Goal: Task Accomplishment & Management: Manage account settings

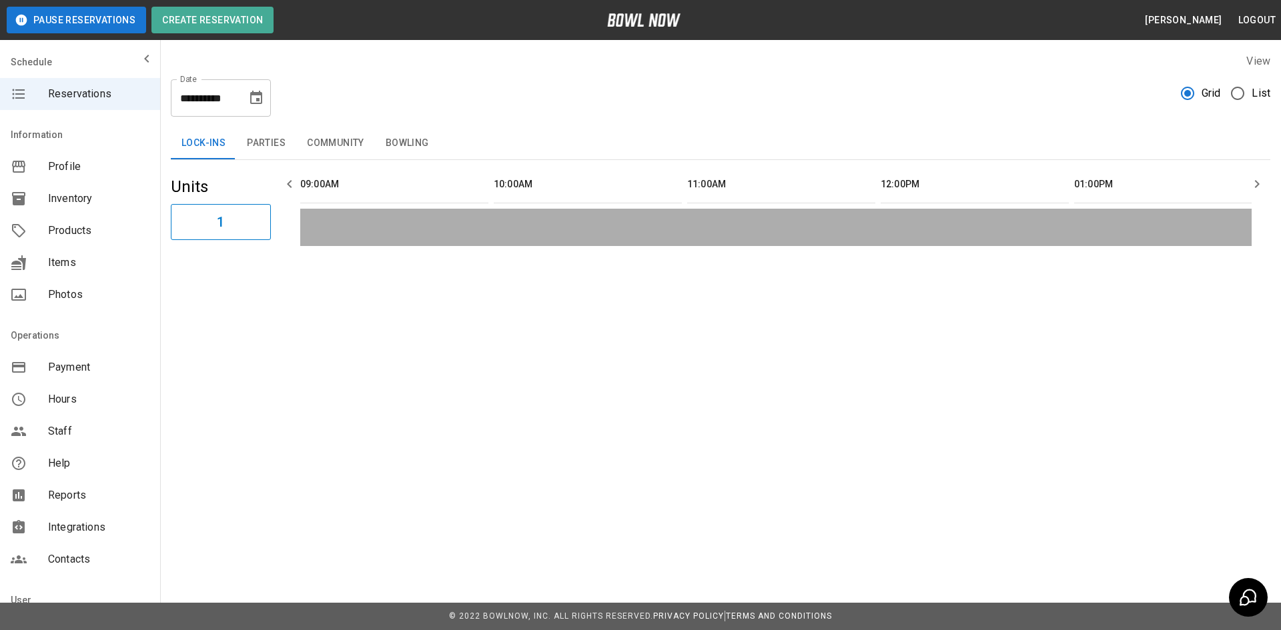
scroll to position [0, 2128]
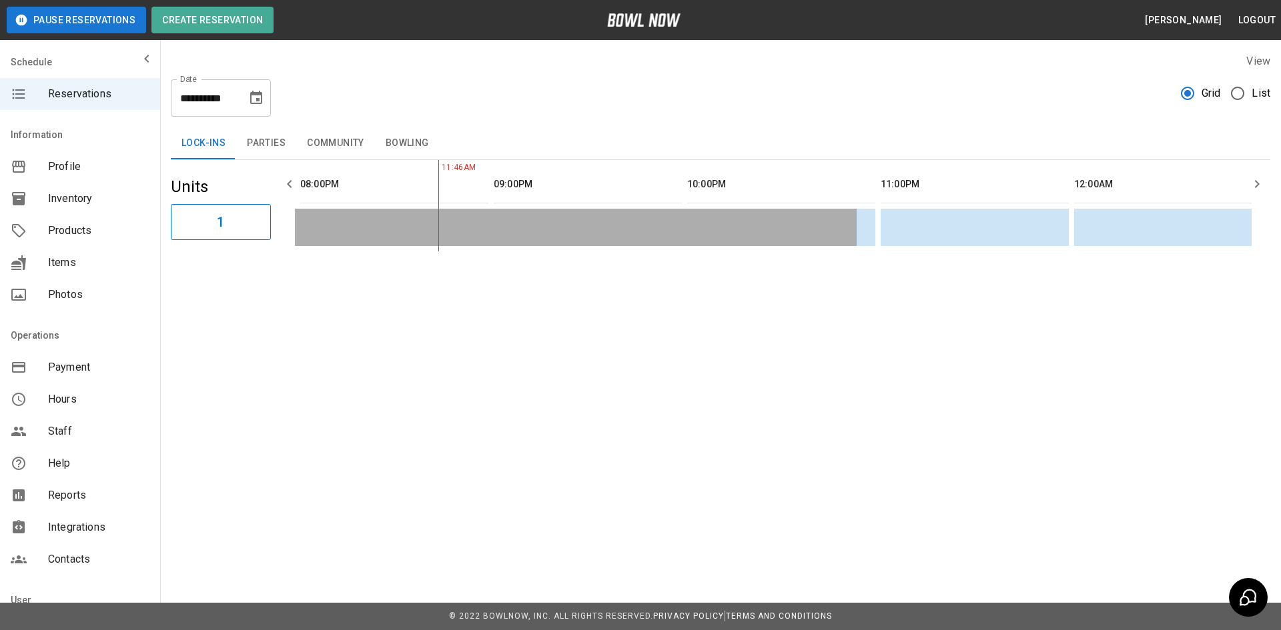
click at [238, 93] on div "**********" at bounding box center [221, 97] width 100 height 37
click at [259, 96] on icon "Choose date, selected date is Aug 21, 2025" at bounding box center [256, 98] width 16 height 16
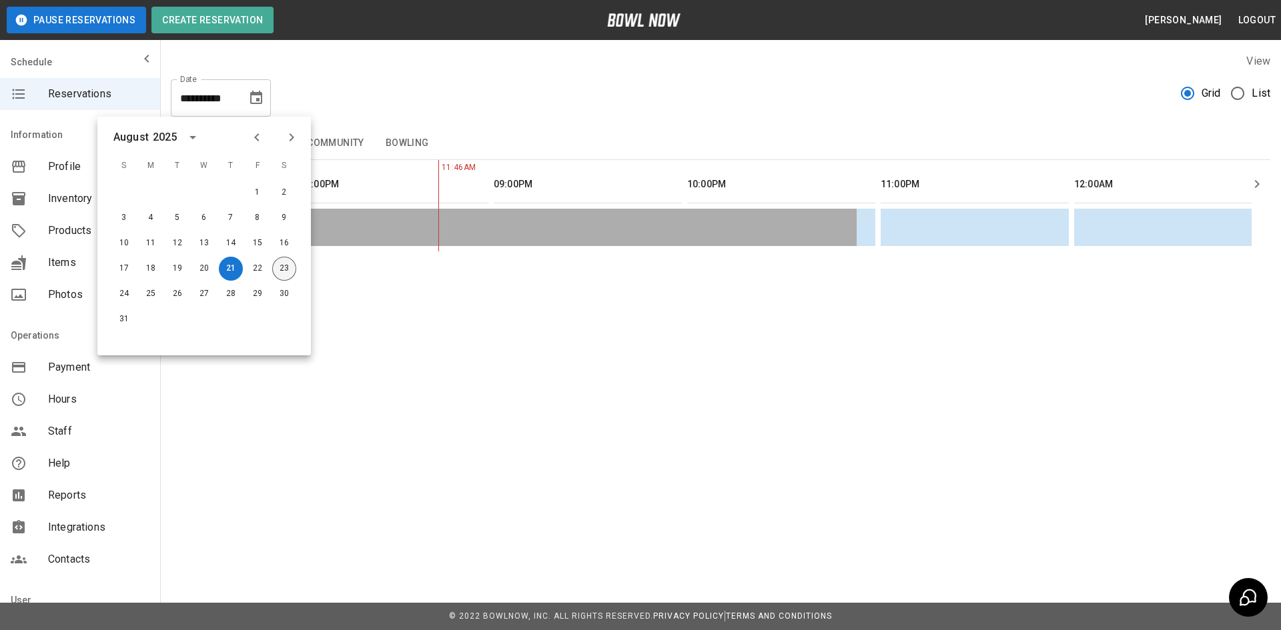
click at [286, 266] on button "23" at bounding box center [284, 269] width 24 height 24
type input "**********"
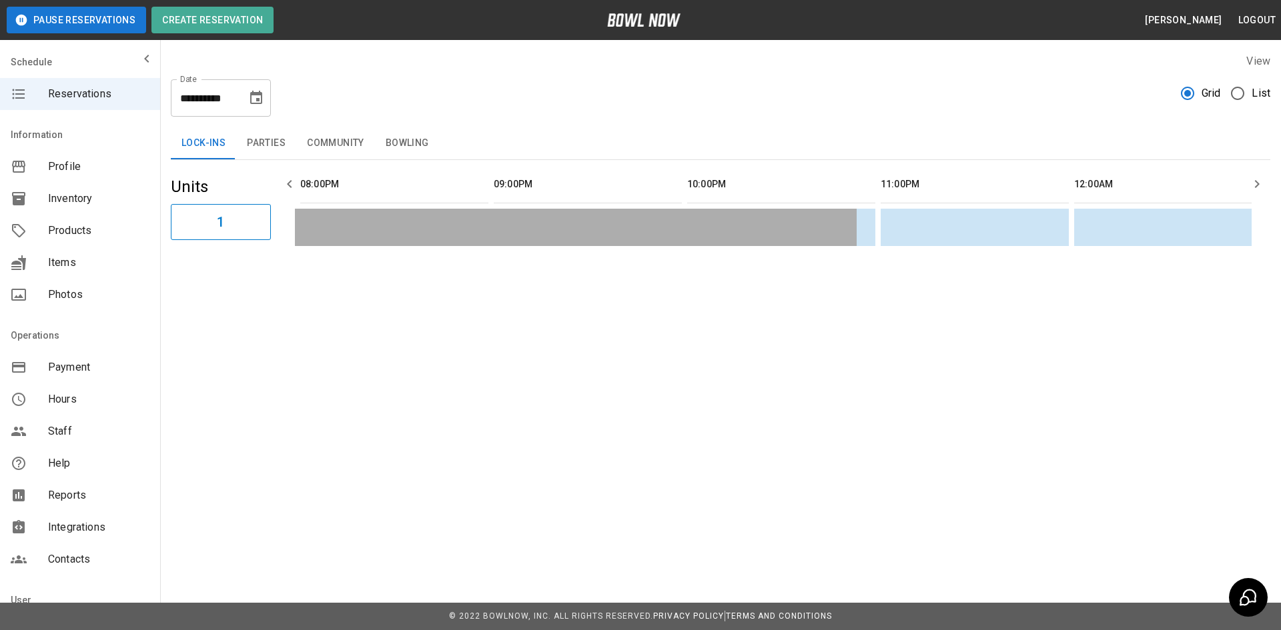
scroll to position [0, 387]
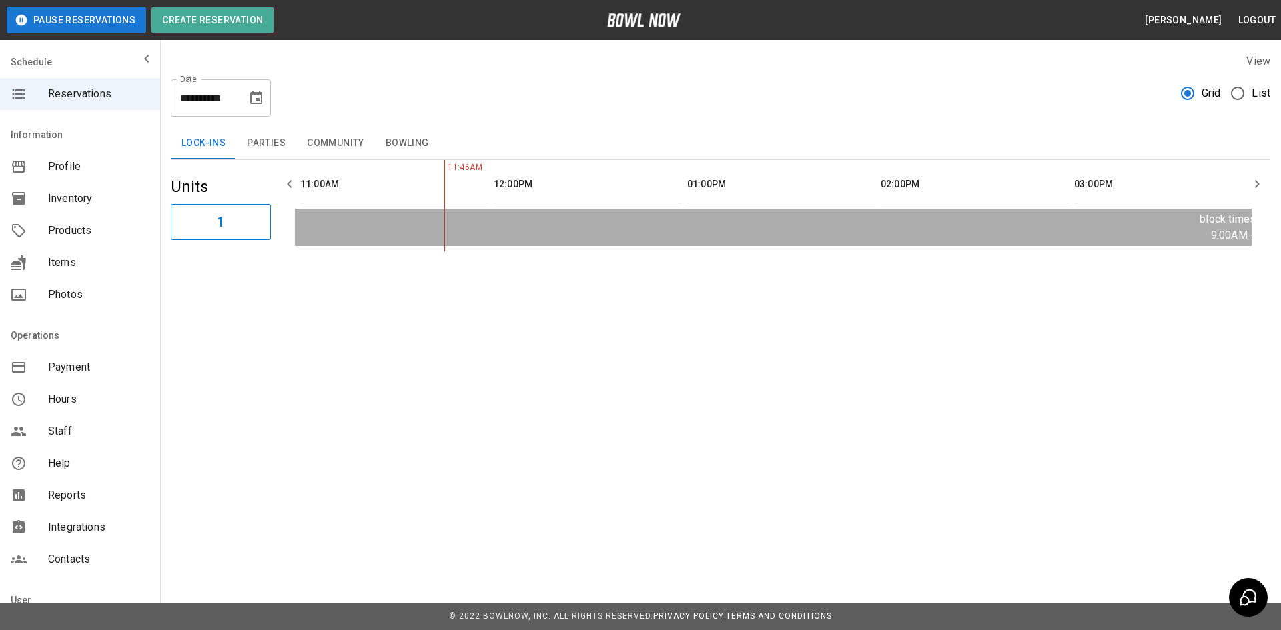
click at [275, 144] on button "Parties" at bounding box center [266, 143] width 60 height 32
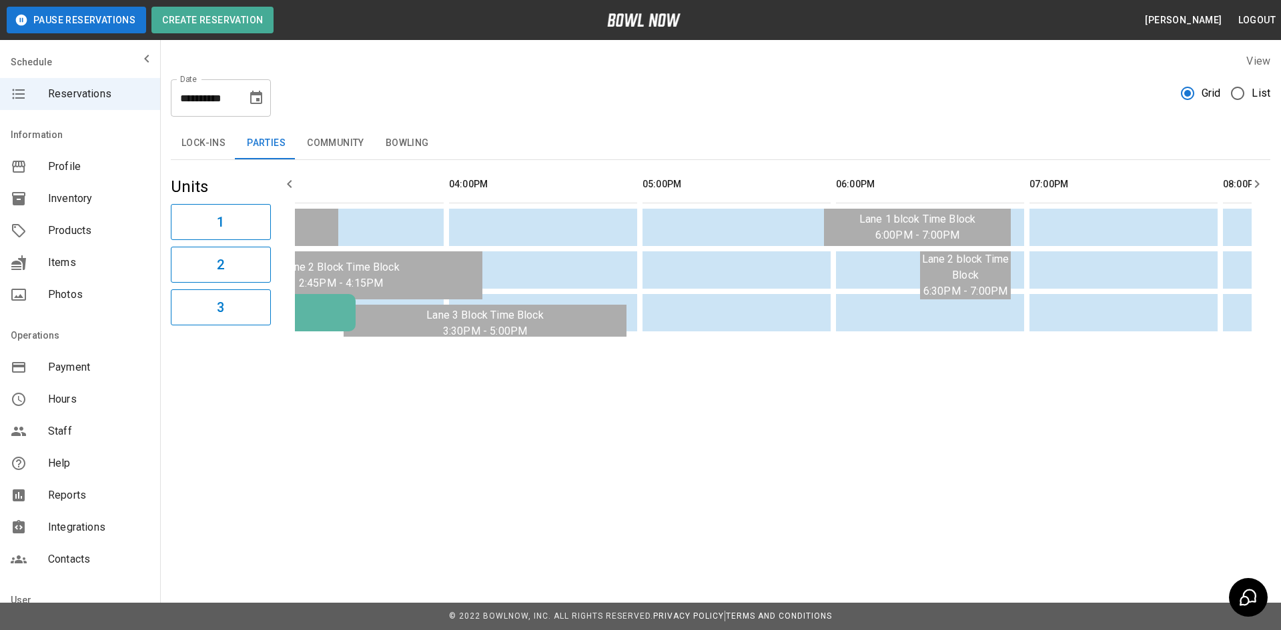
scroll to position [0, 1518]
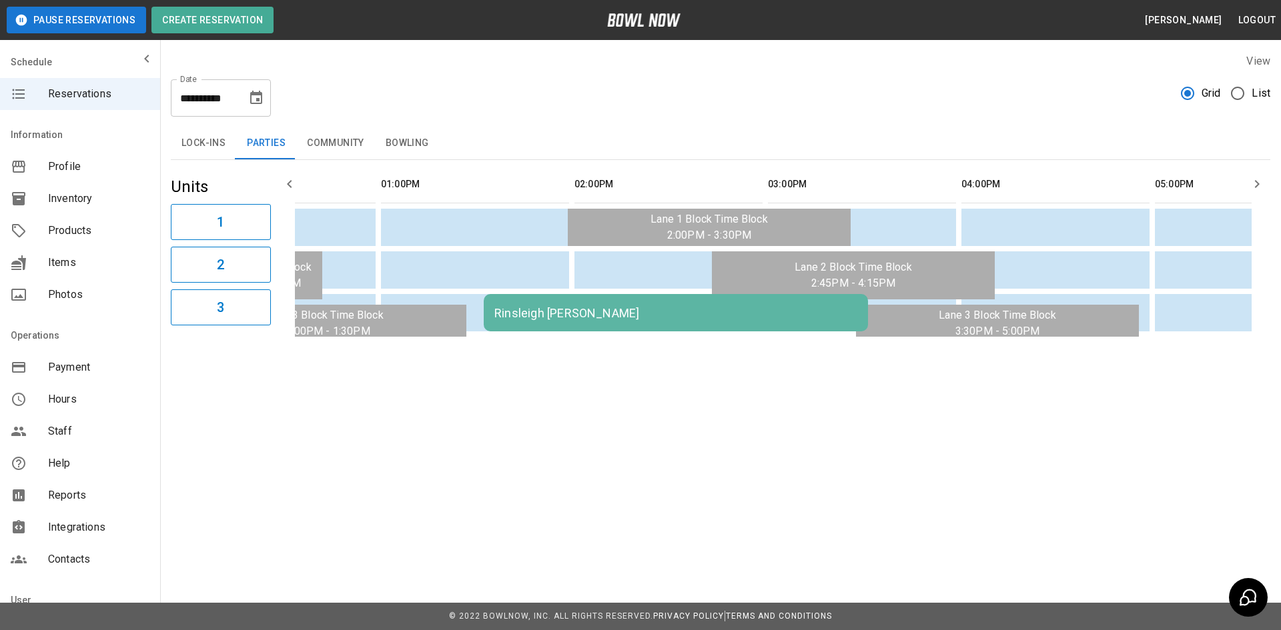
click at [603, 318] on div "Rinsleigh Doucette KP" at bounding box center [675, 313] width 363 height 14
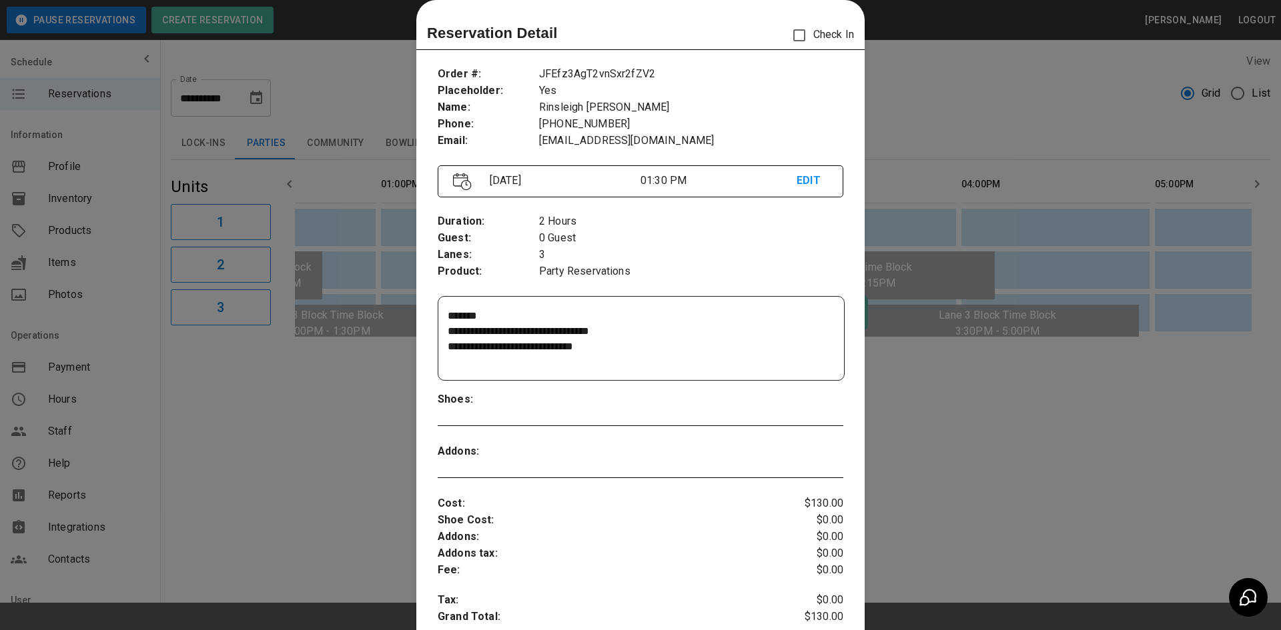
click at [1058, 65] on div at bounding box center [640, 315] width 1281 height 630
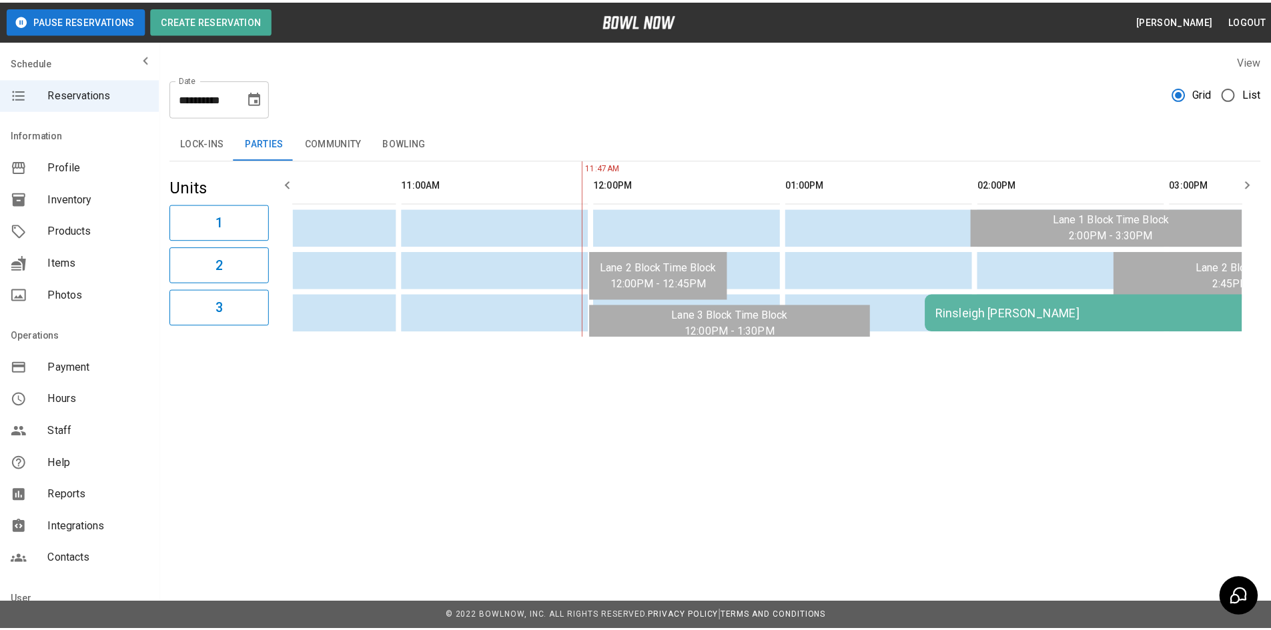
scroll to position [0, 245]
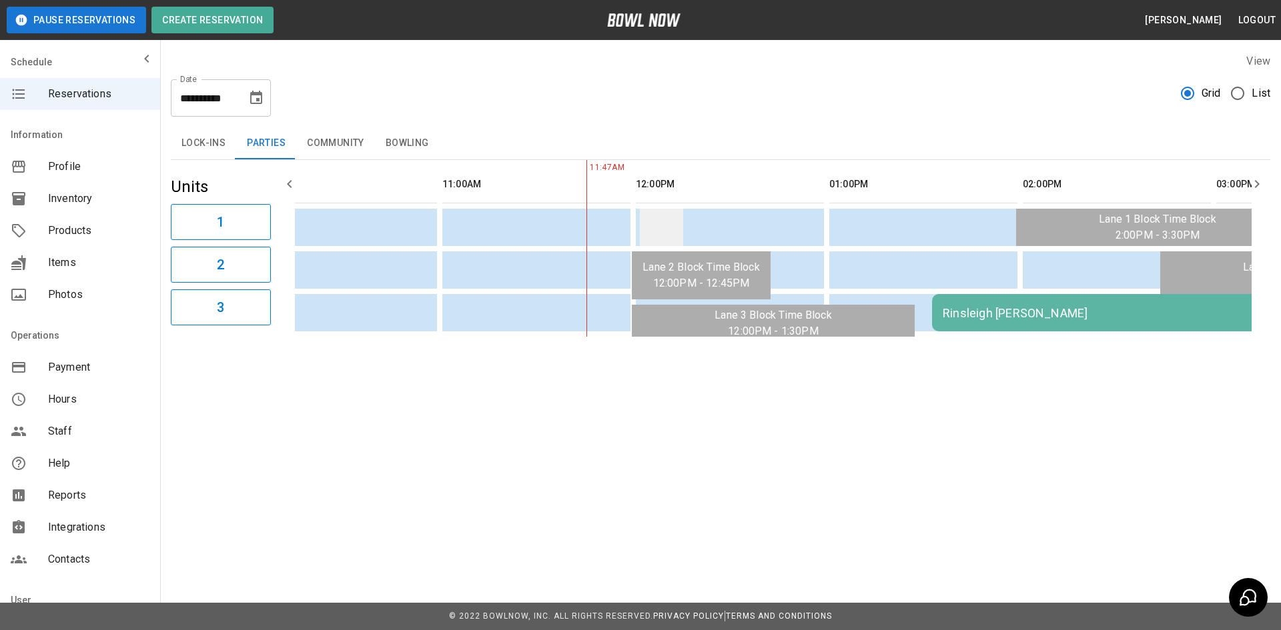
click at [651, 227] on td "sticky table" at bounding box center [661, 227] width 43 height 37
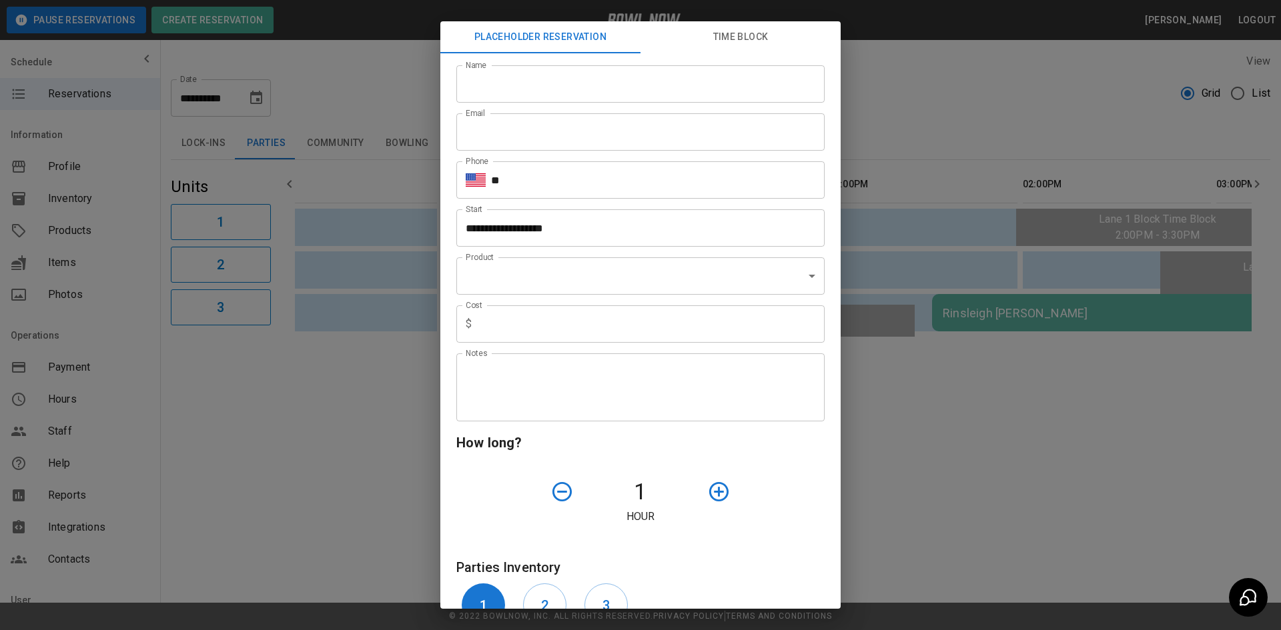
click at [911, 78] on div "**********" at bounding box center [640, 315] width 1281 height 630
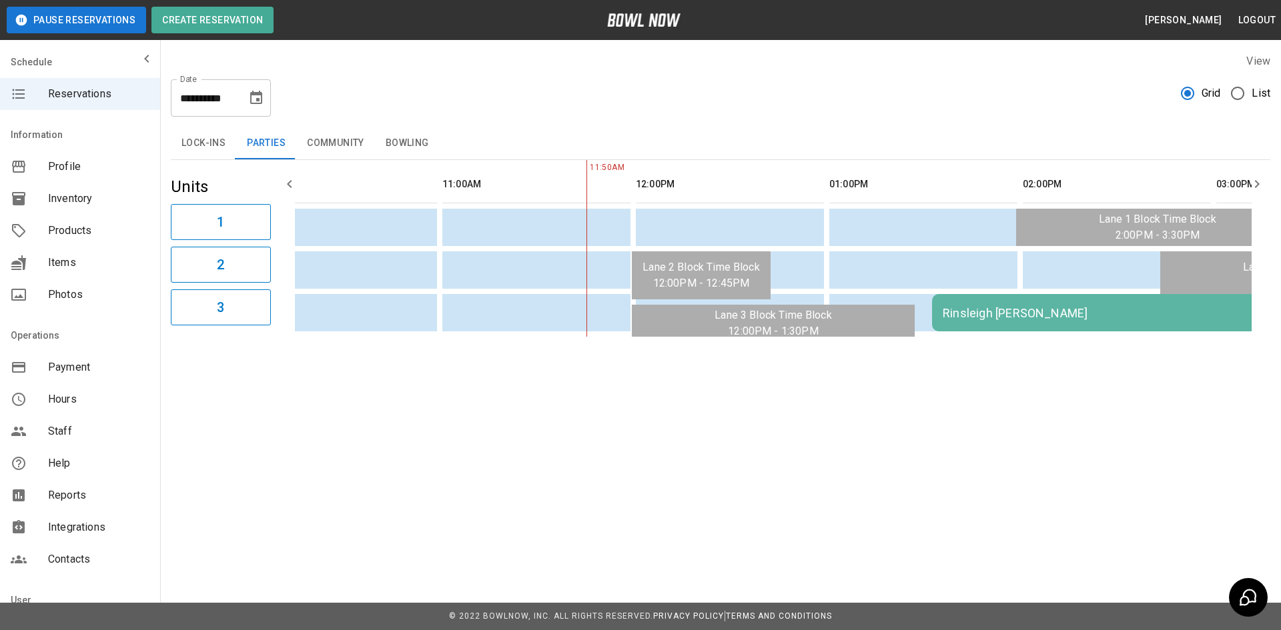
click at [342, 149] on button "Community" at bounding box center [335, 143] width 79 height 32
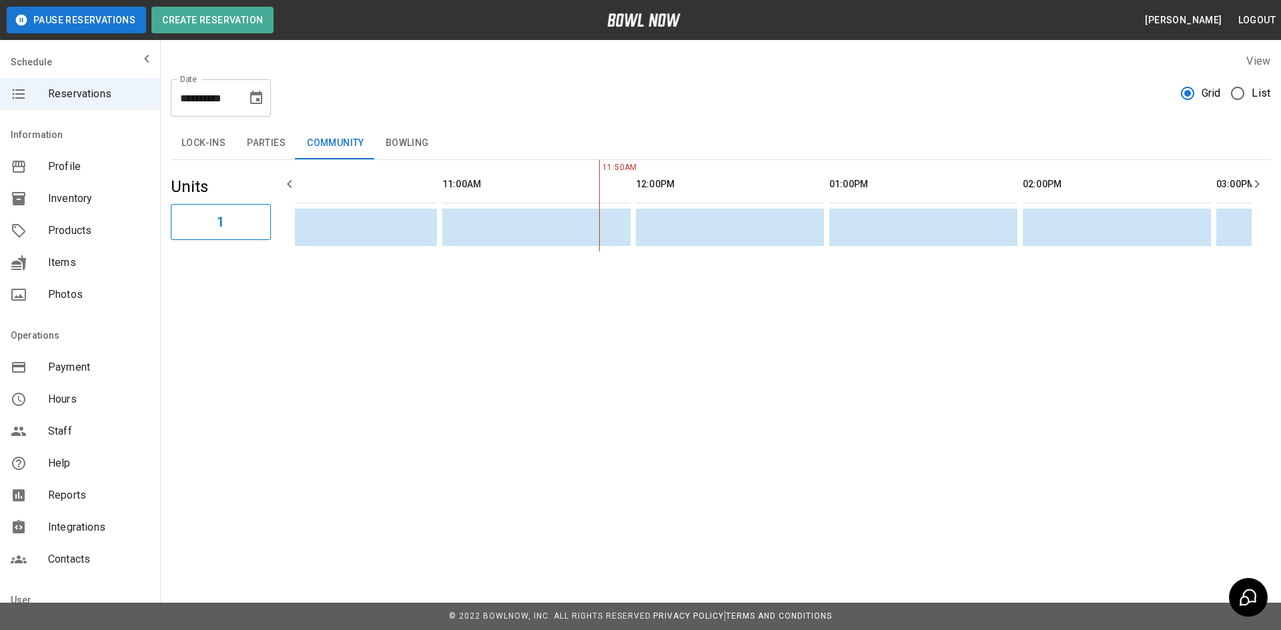
click at [408, 138] on button "Bowling" at bounding box center [407, 143] width 65 height 32
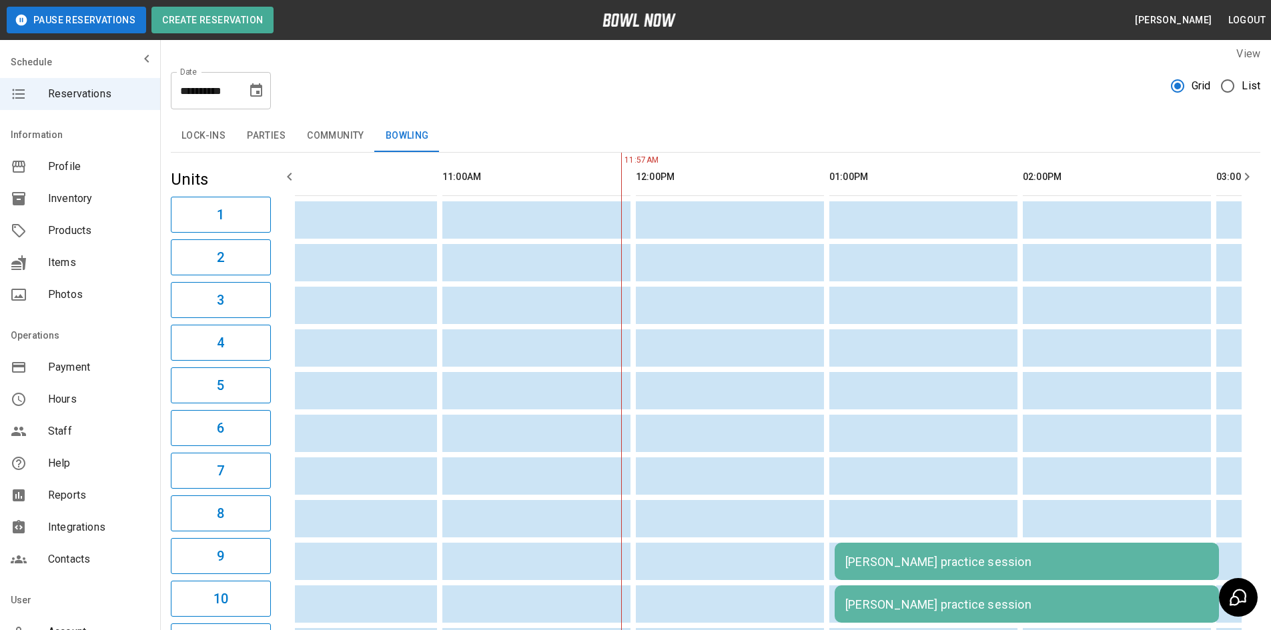
scroll to position [0, 0]
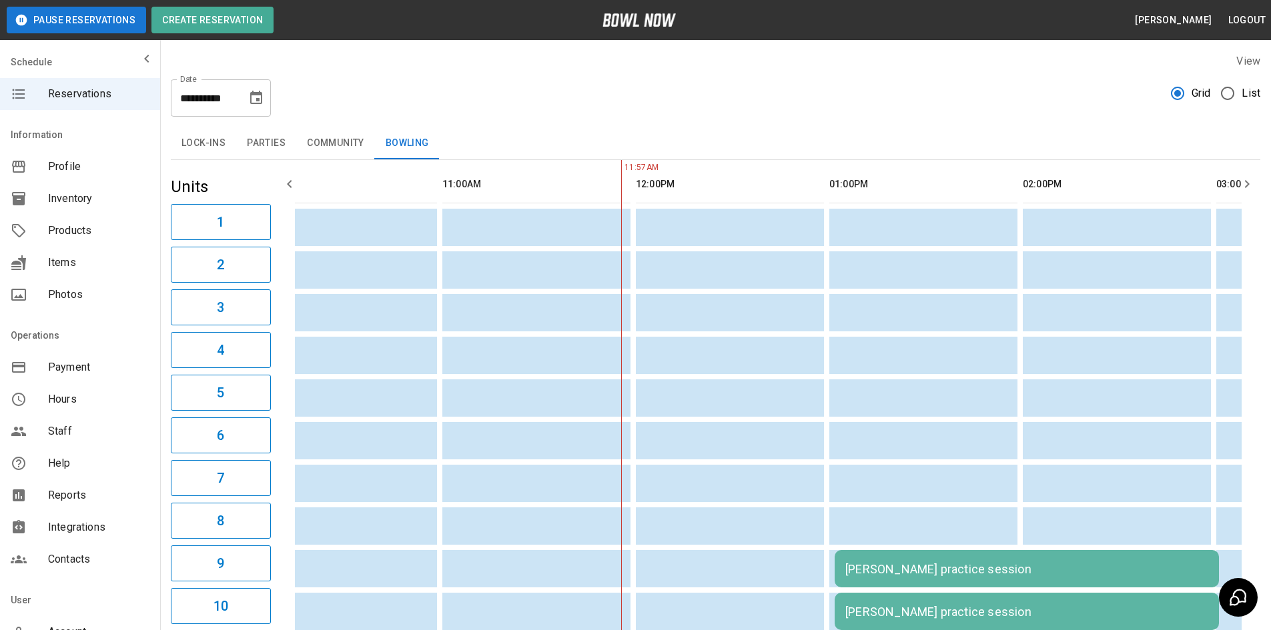
click at [79, 499] on span "Reports" at bounding box center [98, 496] width 101 height 16
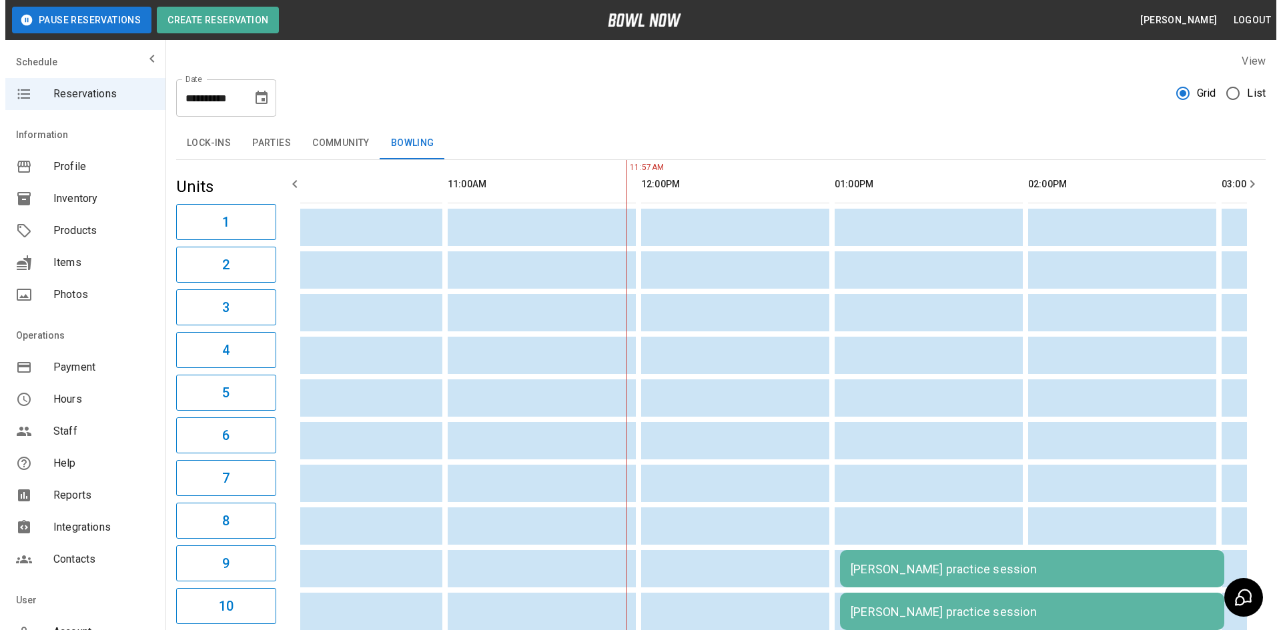
scroll to position [90, 0]
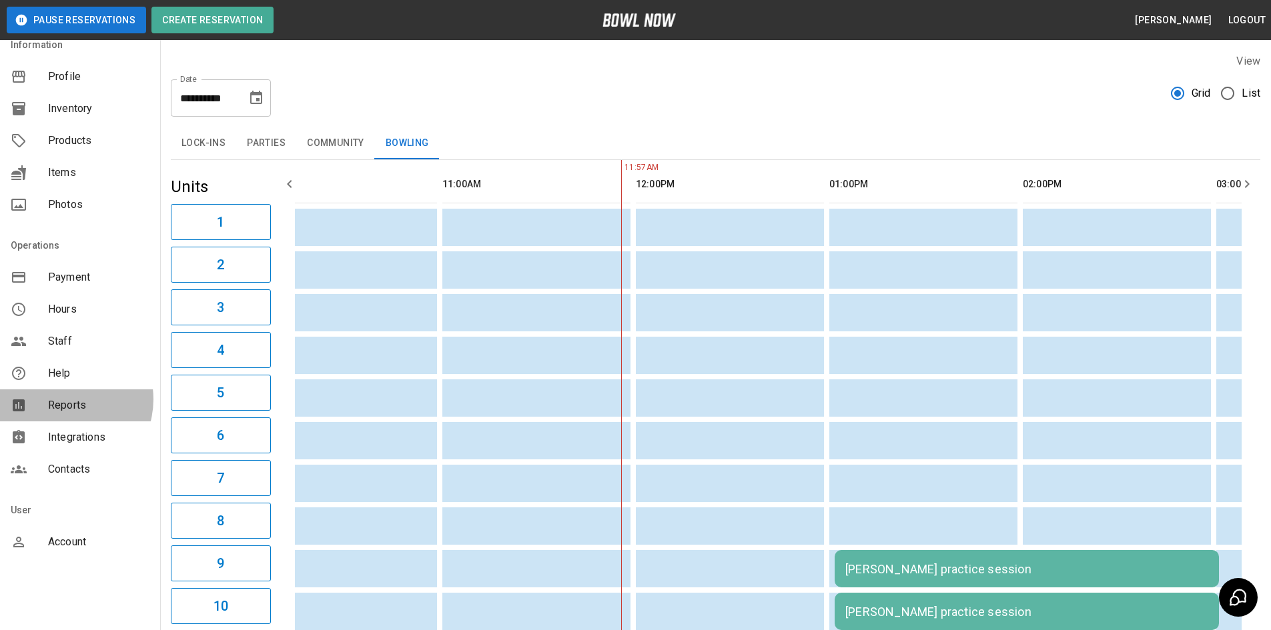
click at [63, 400] on span "Reports" at bounding box center [98, 406] width 101 height 16
click at [60, 362] on div "Help" at bounding box center [80, 374] width 160 height 32
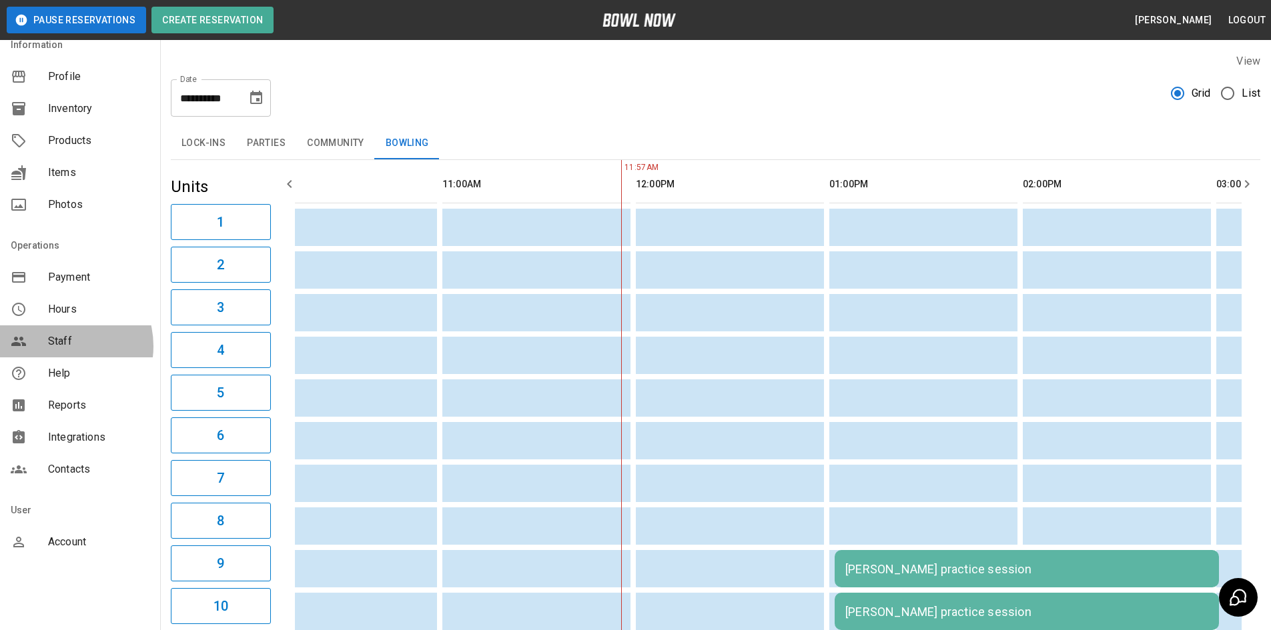
click at [60, 346] on span "Staff" at bounding box center [98, 342] width 101 height 16
click at [63, 373] on span "Help" at bounding box center [98, 374] width 101 height 16
click at [1254, 19] on button "Logout" at bounding box center [1247, 20] width 48 height 25
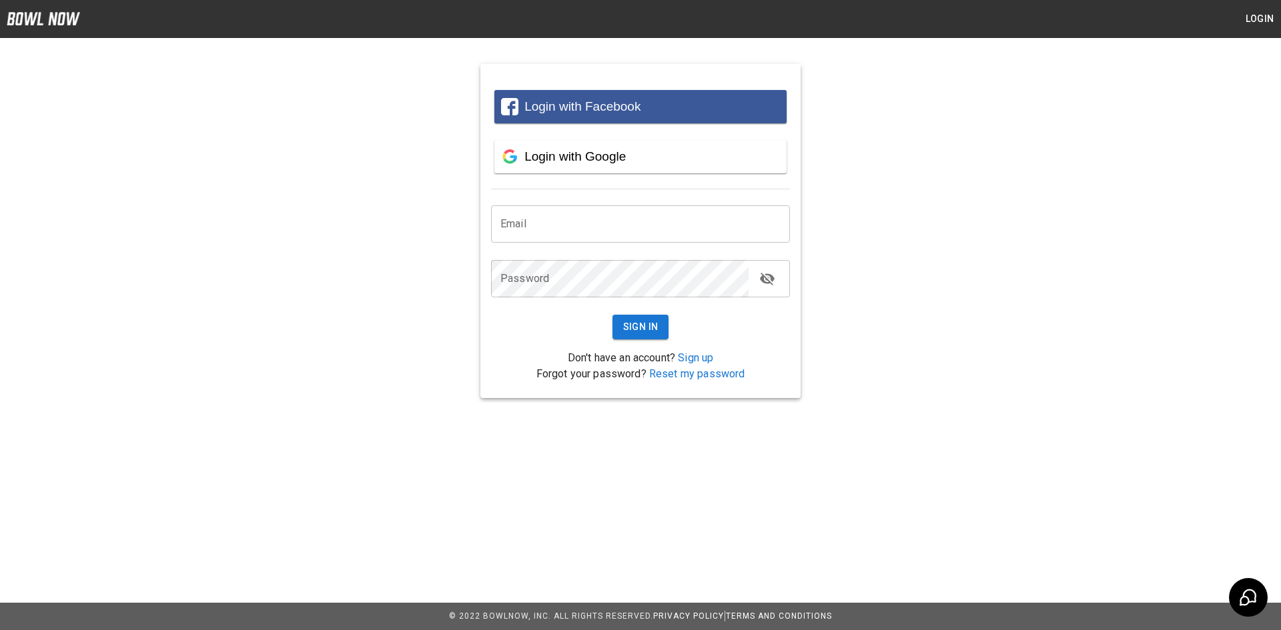
type input "**********"
click at [646, 329] on button "Sign In" at bounding box center [640, 327] width 57 height 25
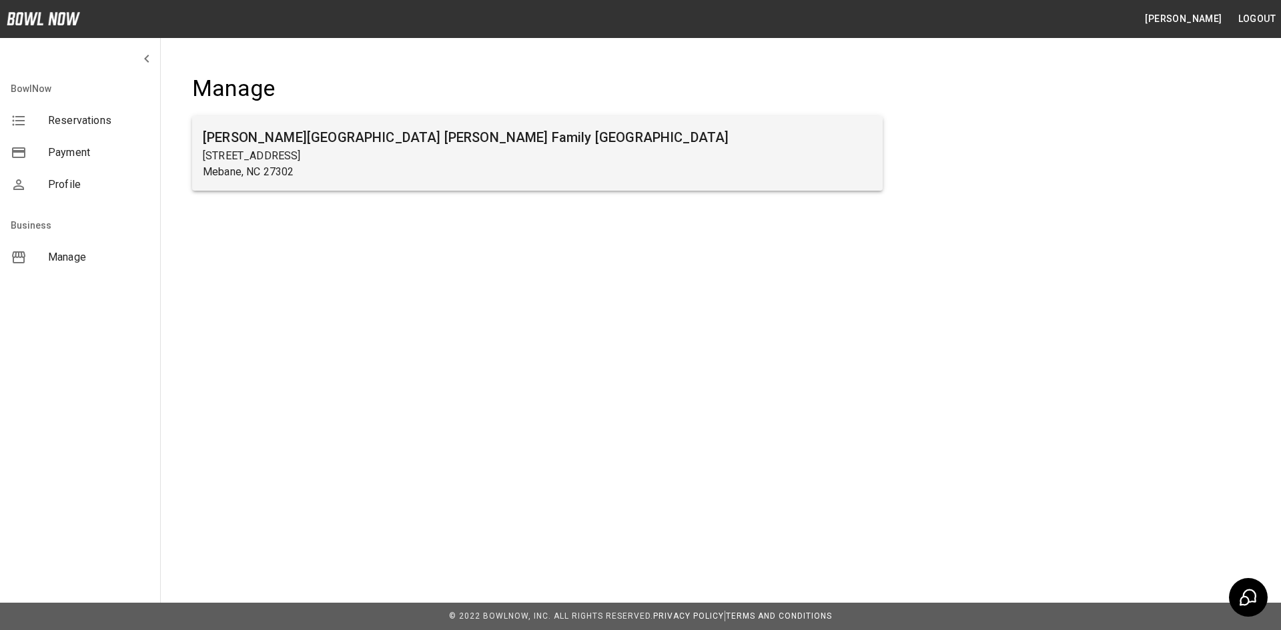
click at [386, 161] on p "[STREET_ADDRESS]" at bounding box center [537, 156] width 669 height 16
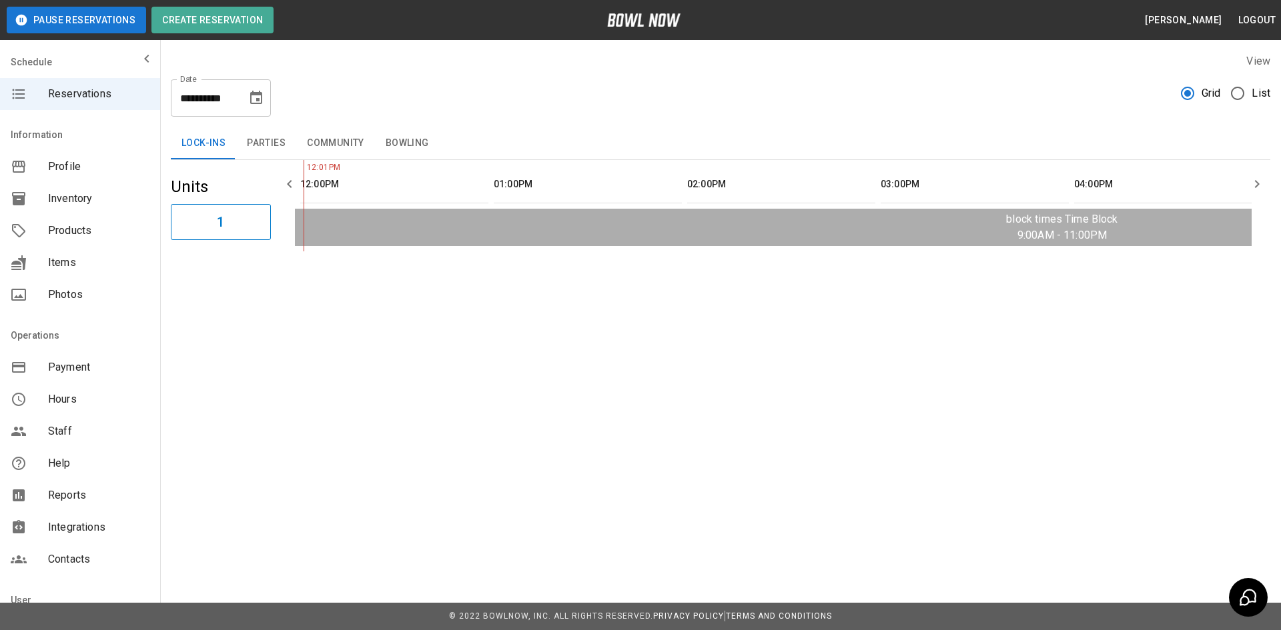
scroll to position [90, 0]
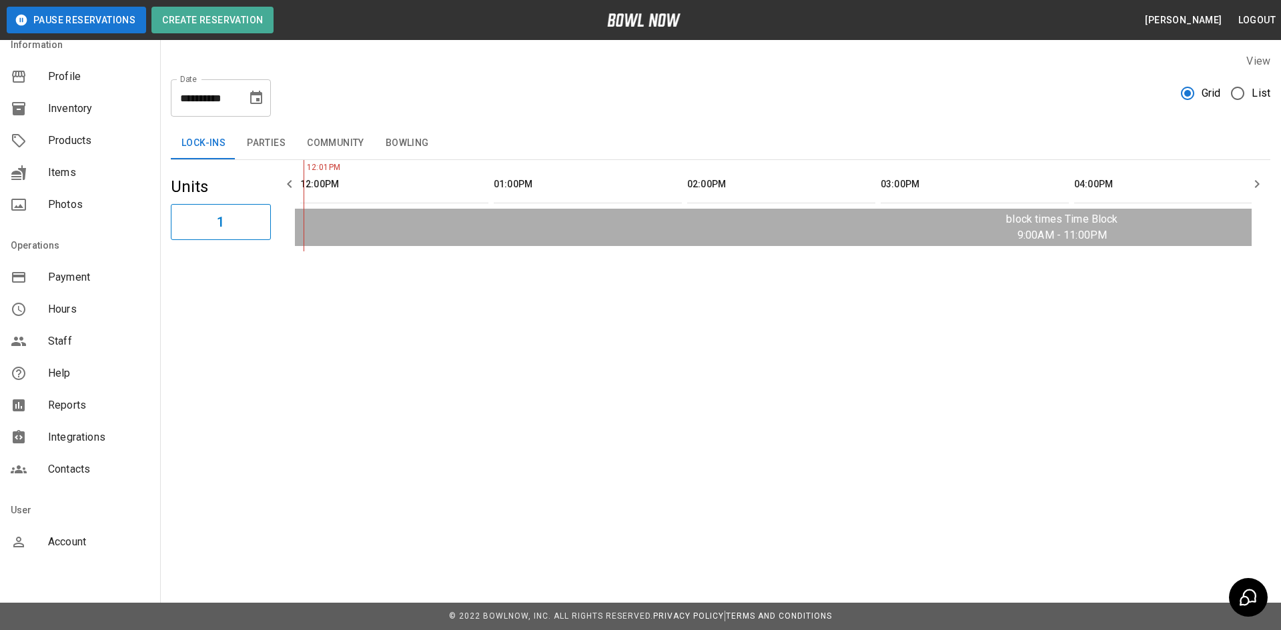
click at [67, 400] on span "Reports" at bounding box center [98, 406] width 101 height 16
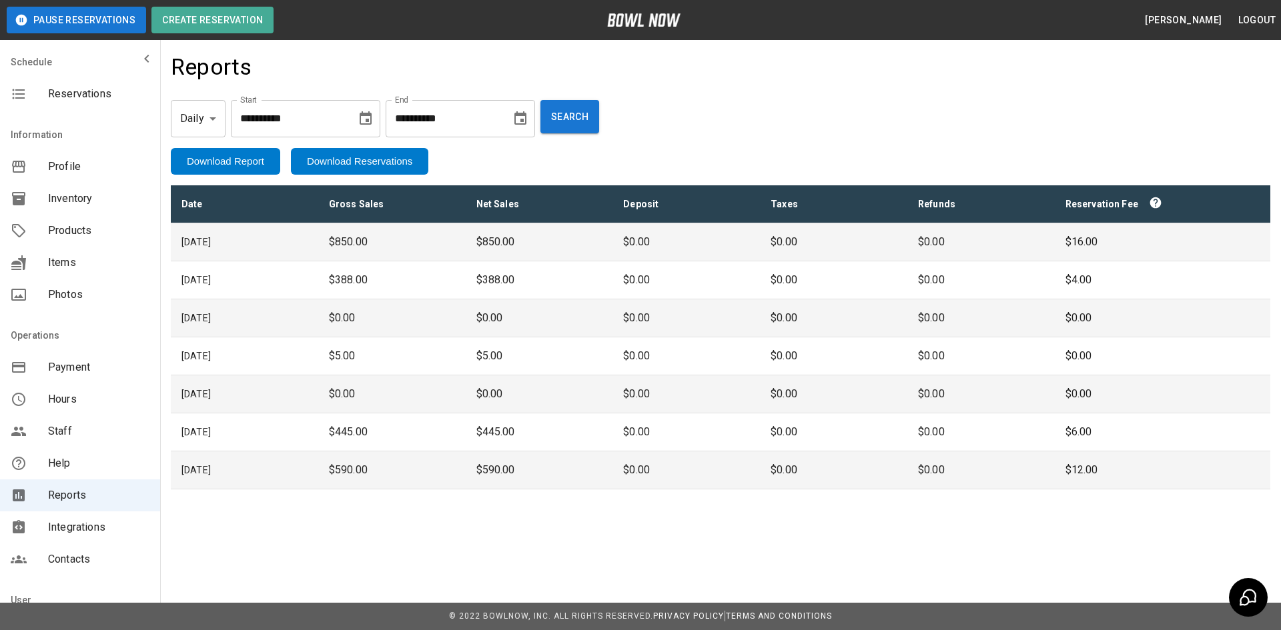
click at [62, 84] on div "Reservations" at bounding box center [80, 94] width 160 height 32
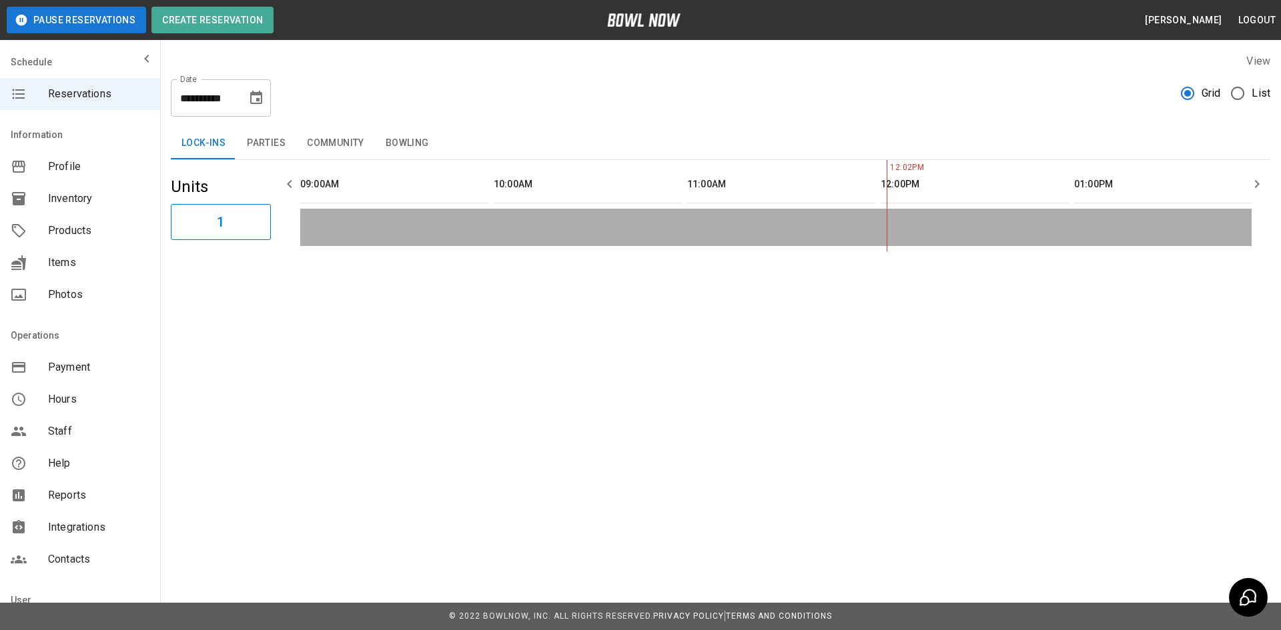
scroll to position [0, 580]
click at [396, 141] on button "Bowling" at bounding box center [407, 143] width 65 height 32
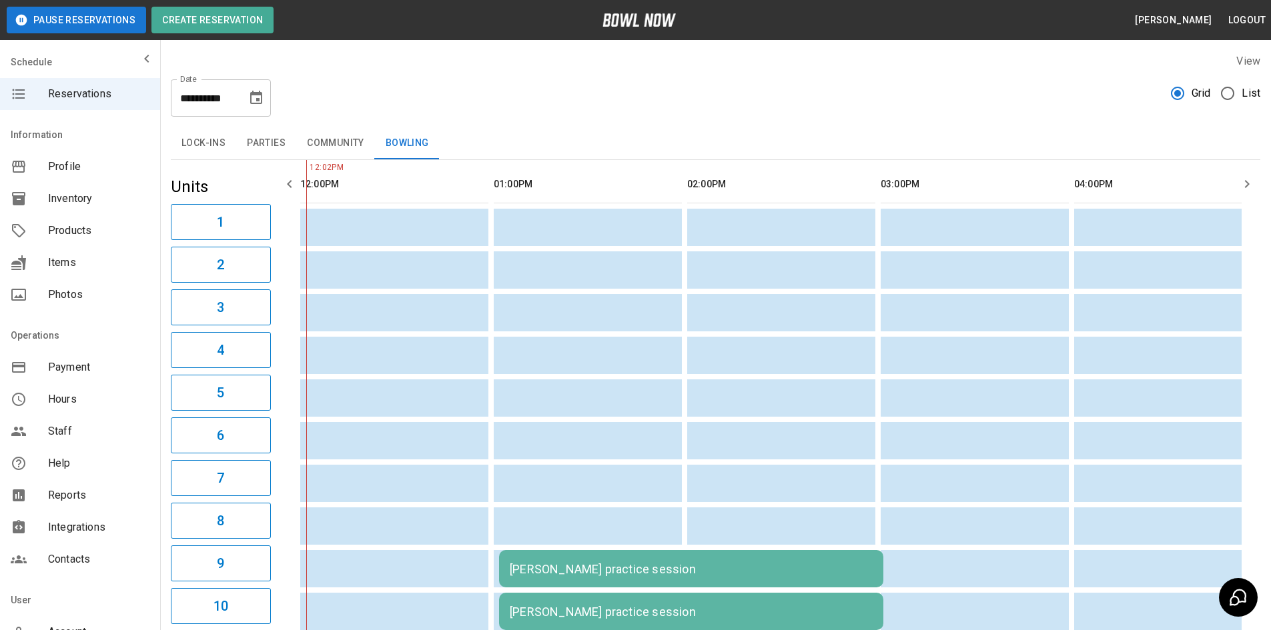
click at [267, 142] on button "Parties" at bounding box center [266, 143] width 60 height 32
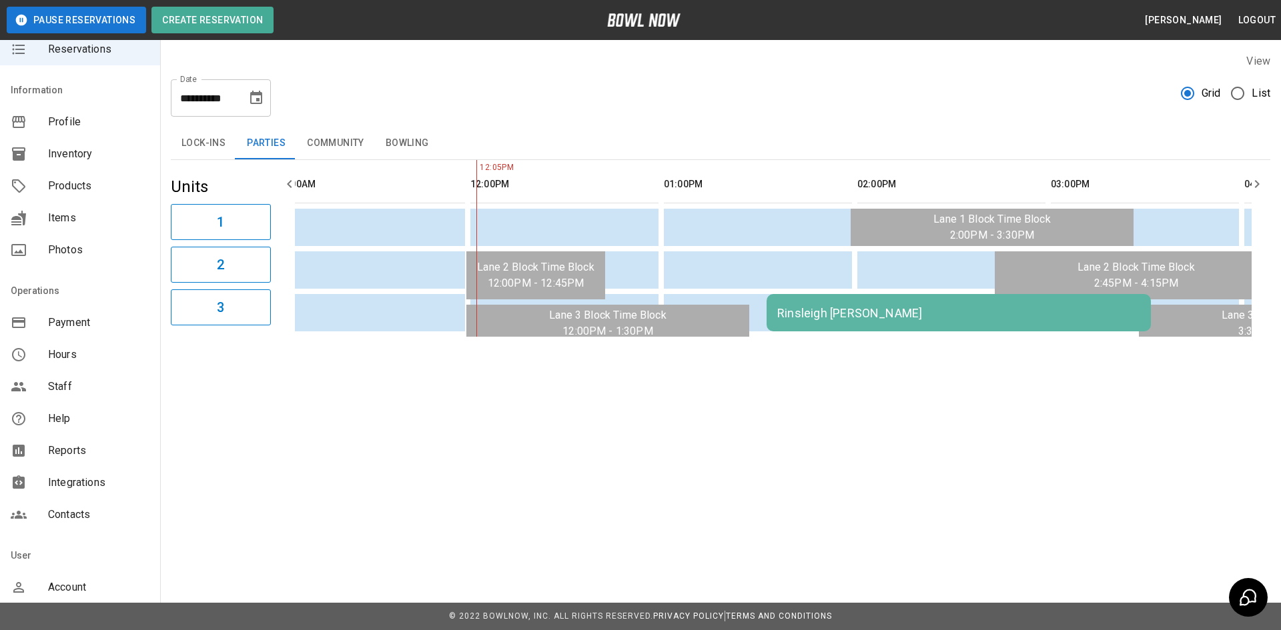
scroll to position [90, 0]
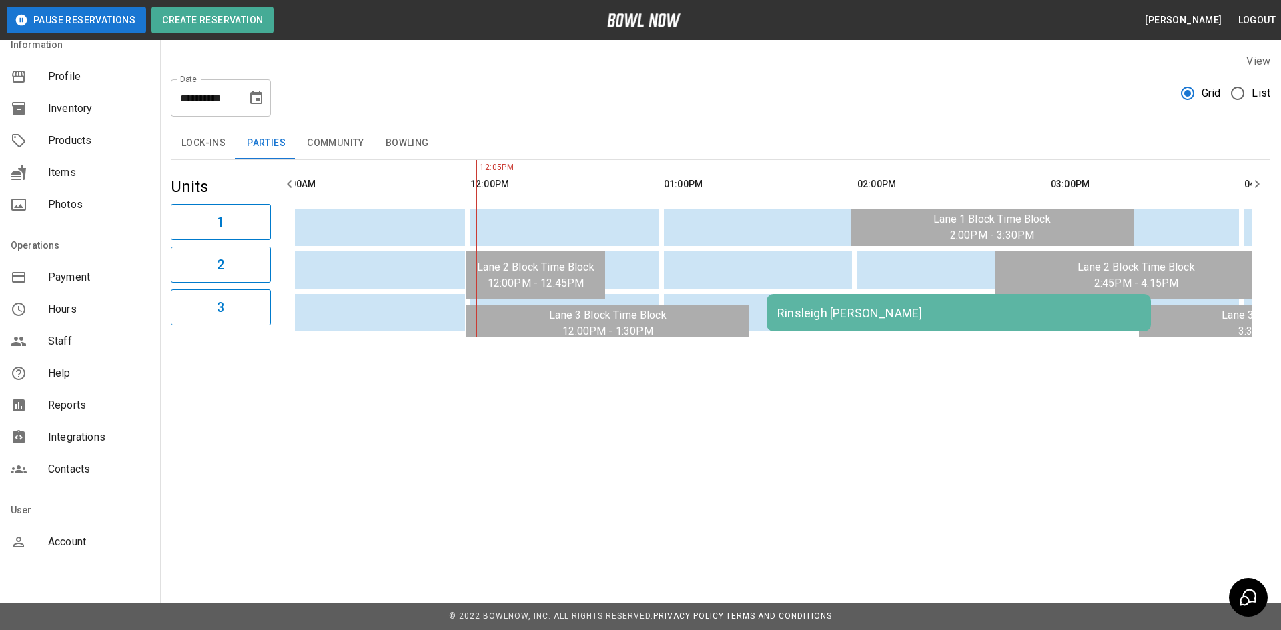
click at [89, 474] on span "Contacts" at bounding box center [98, 470] width 101 height 16
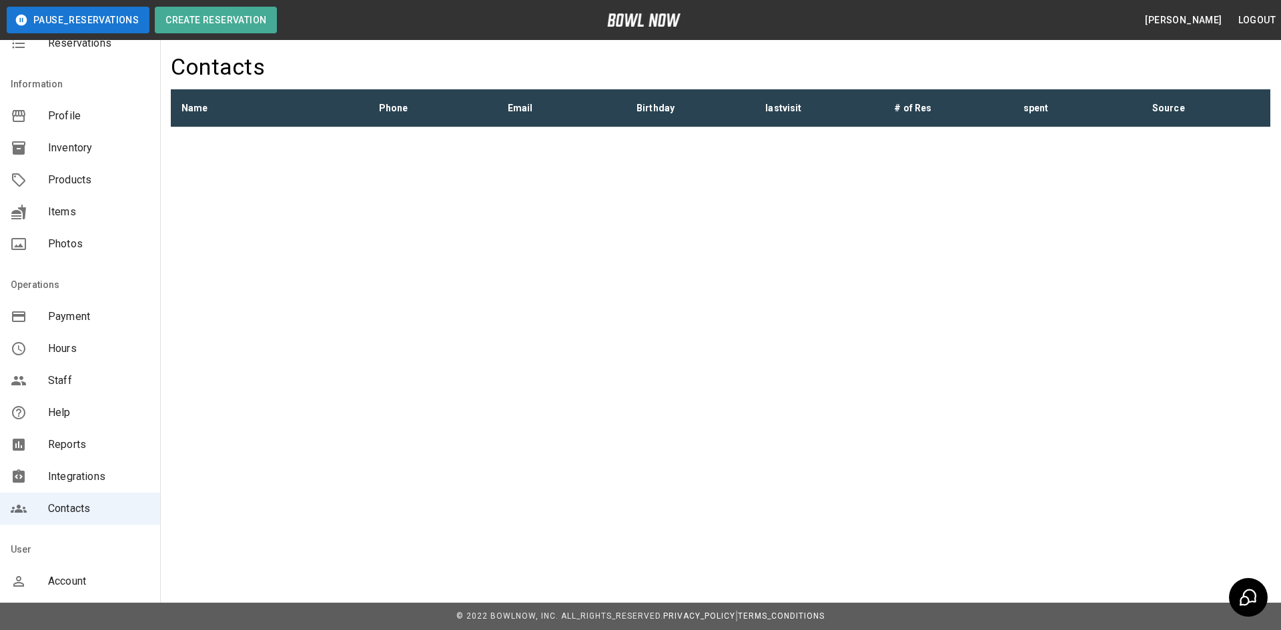
scroll to position [90, 0]
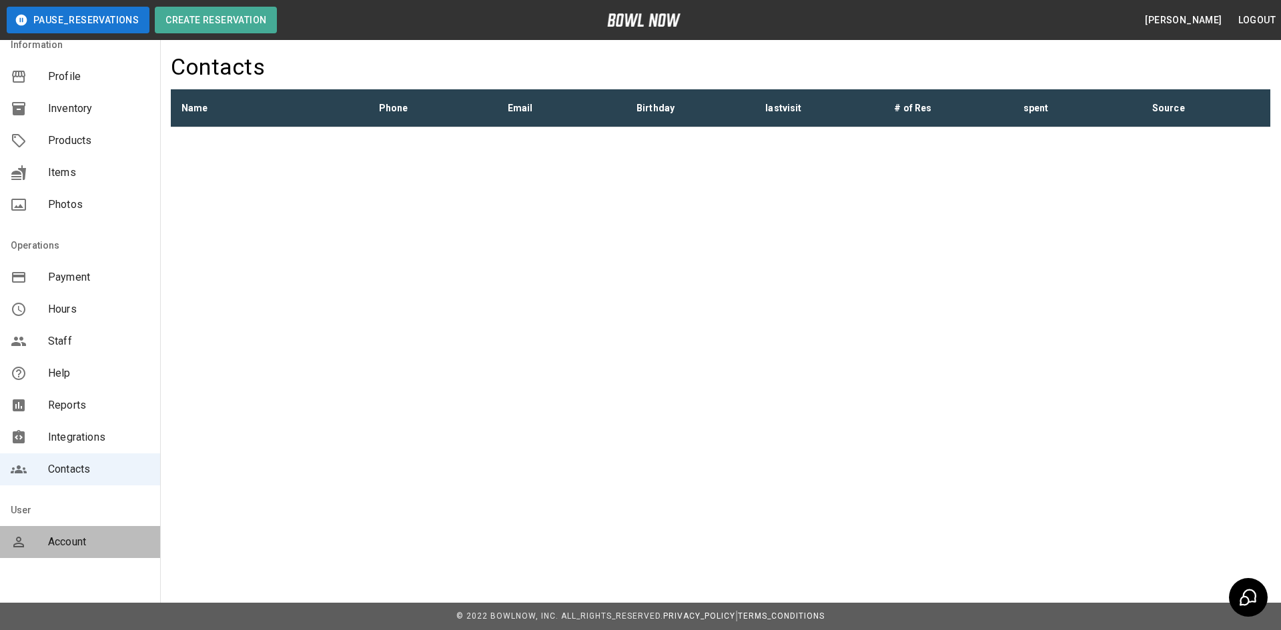
click at [81, 547] on span "Account" at bounding box center [98, 542] width 101 height 16
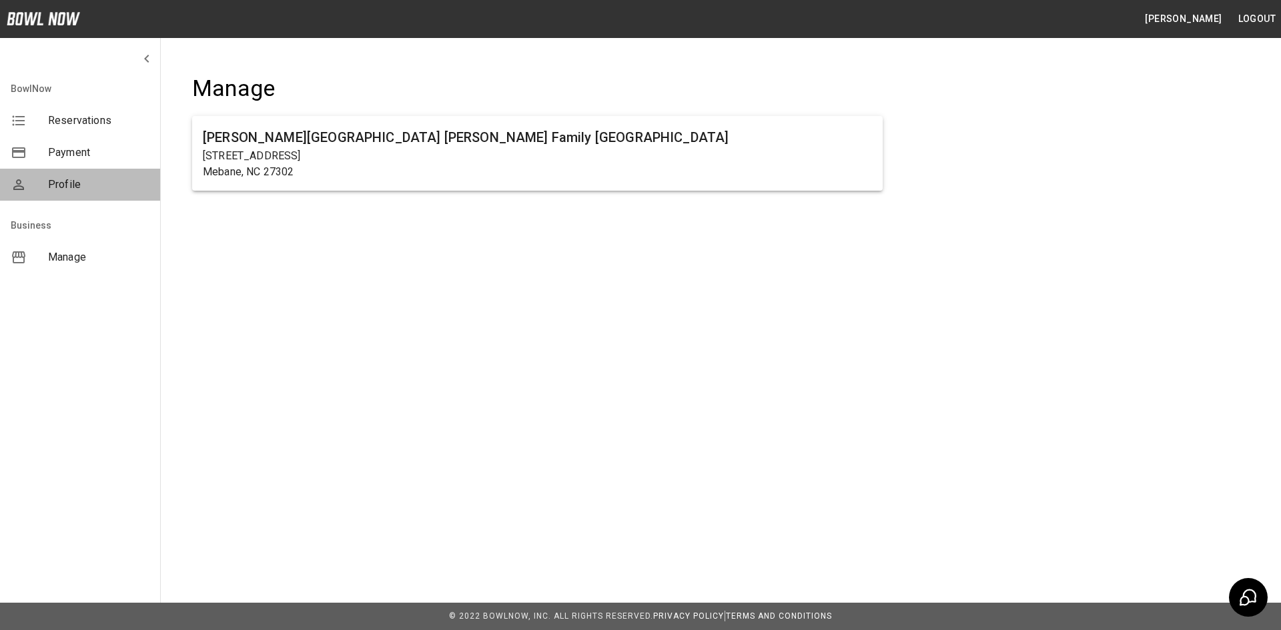
click at [59, 186] on span "Profile" at bounding box center [98, 185] width 101 height 16
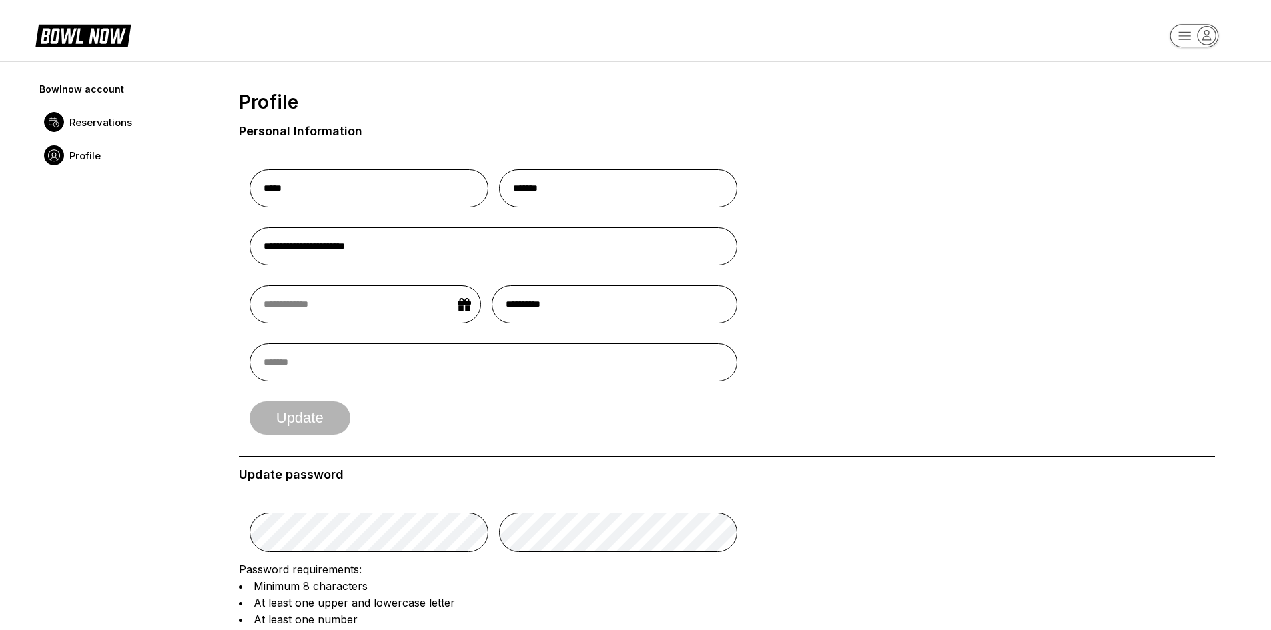
click at [89, 125] on span "Reservations" at bounding box center [100, 122] width 63 height 13
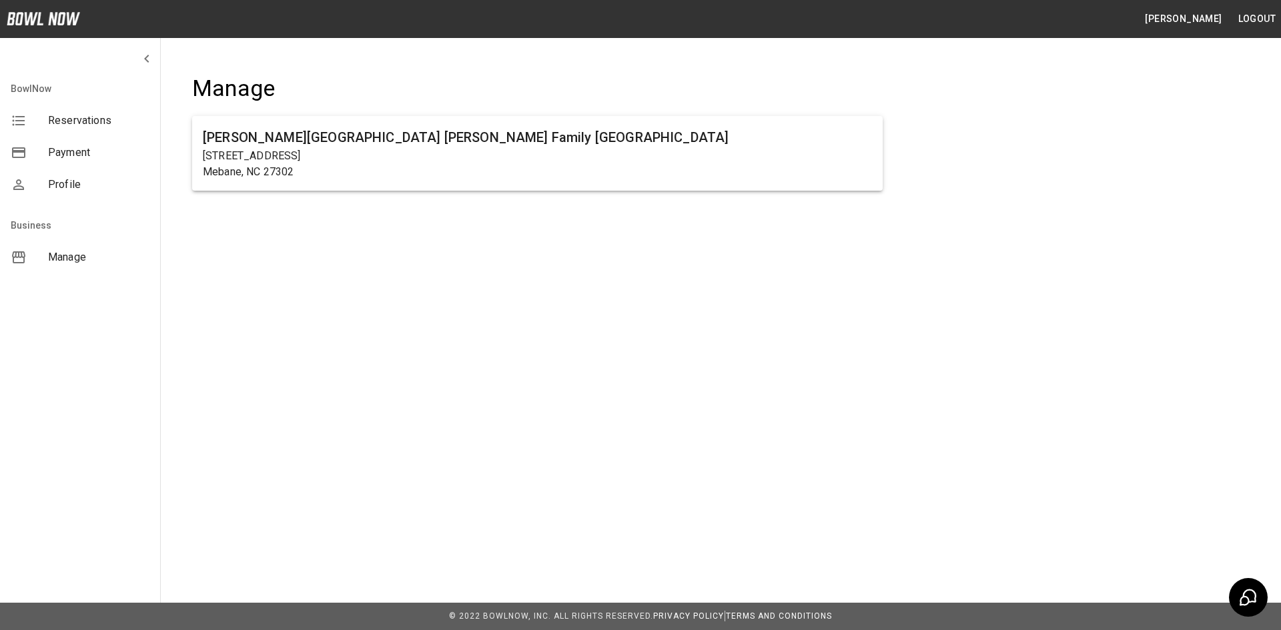
click at [73, 117] on span "Reservations" at bounding box center [98, 121] width 101 height 16
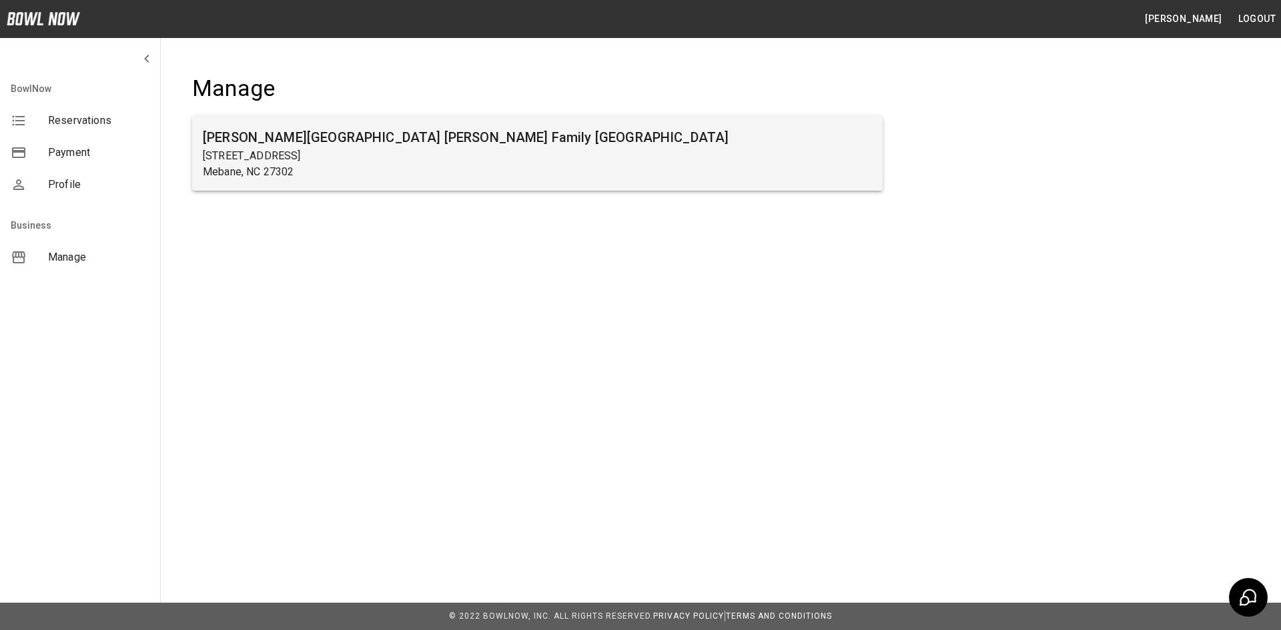
click at [408, 156] on p "103 South 5th Street" at bounding box center [537, 156] width 669 height 16
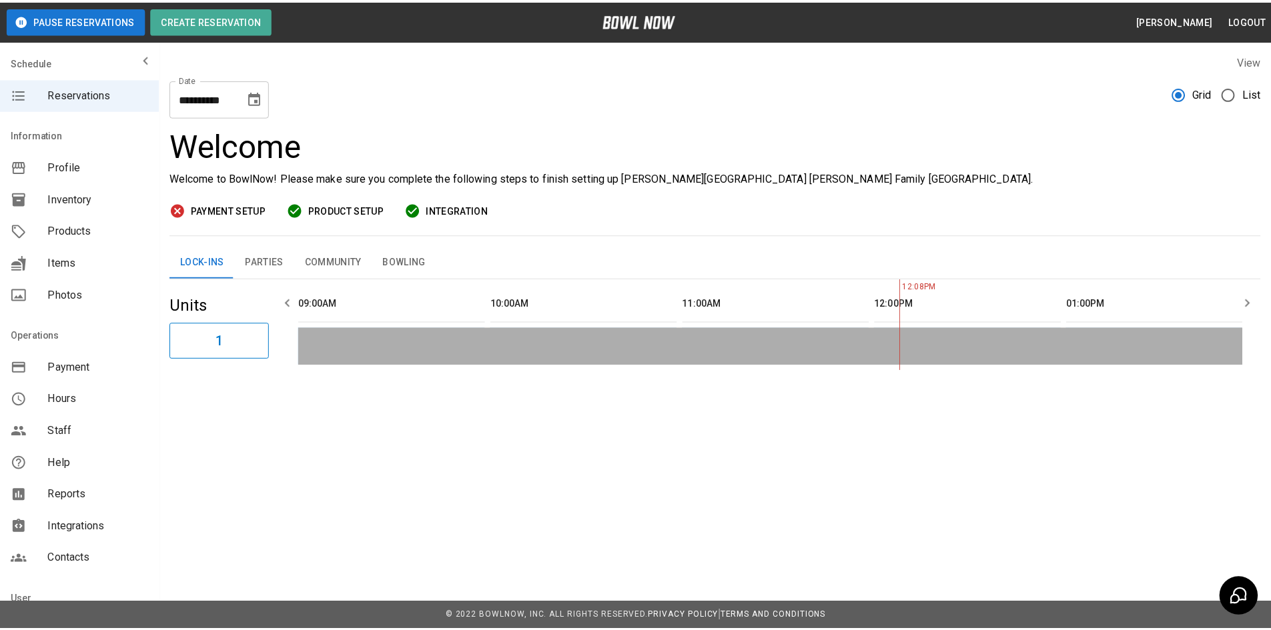
scroll to position [0, 580]
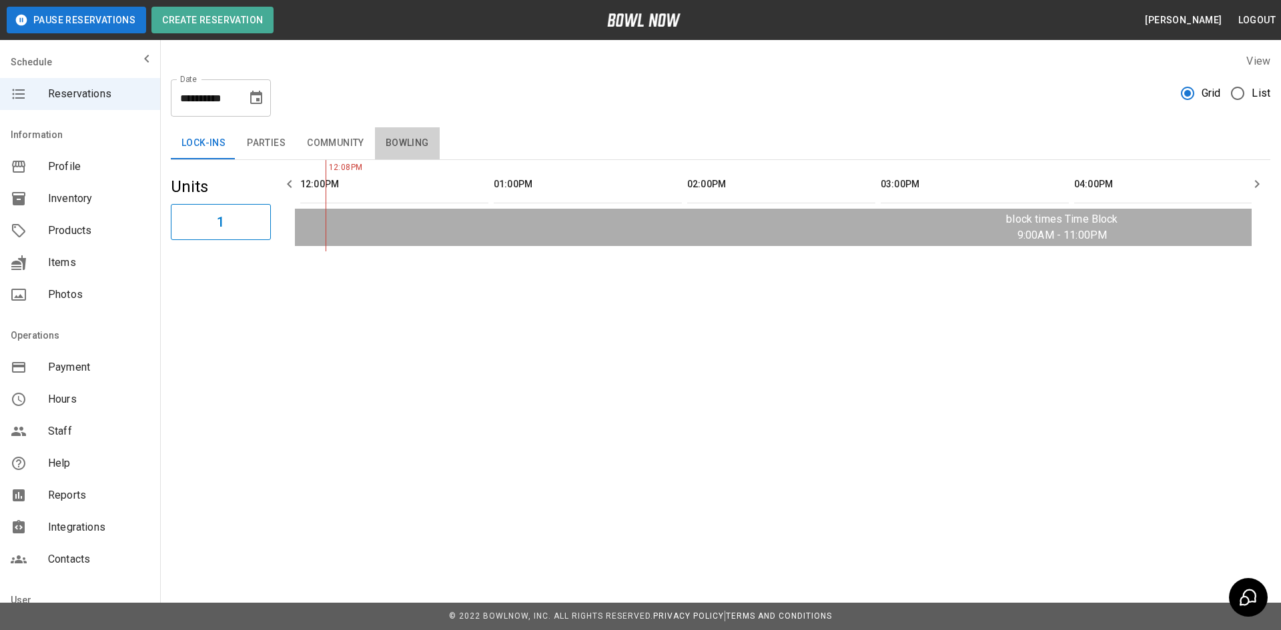
click at [418, 149] on button "Bowling" at bounding box center [407, 143] width 65 height 32
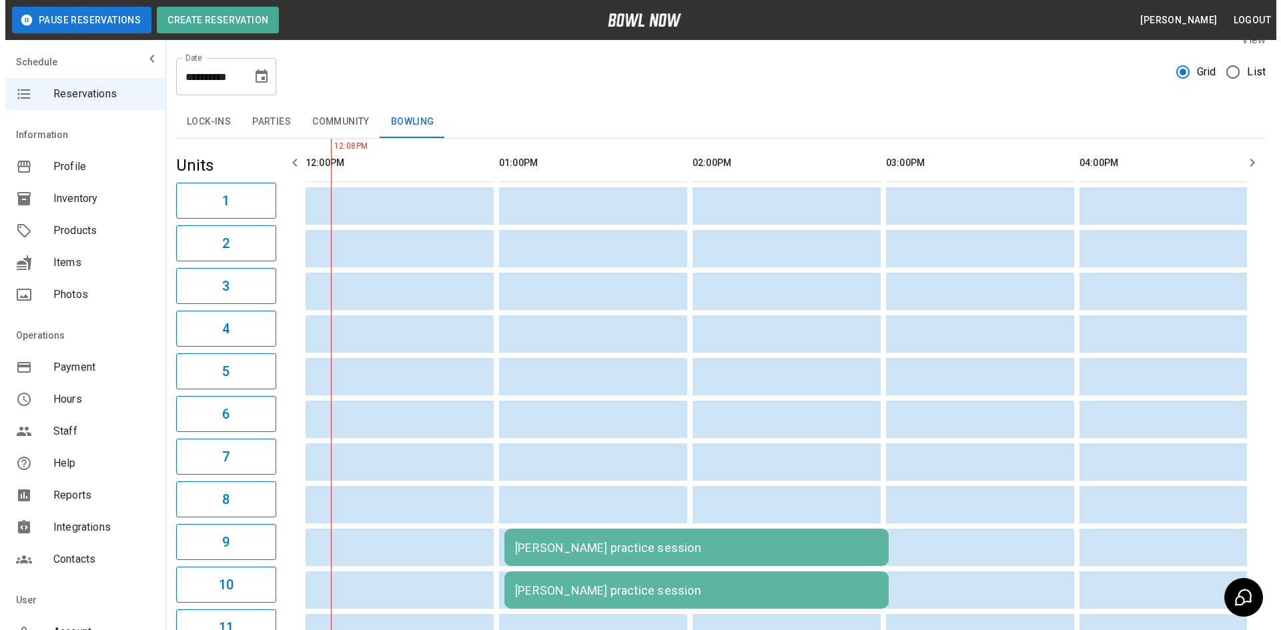
scroll to position [0, 0]
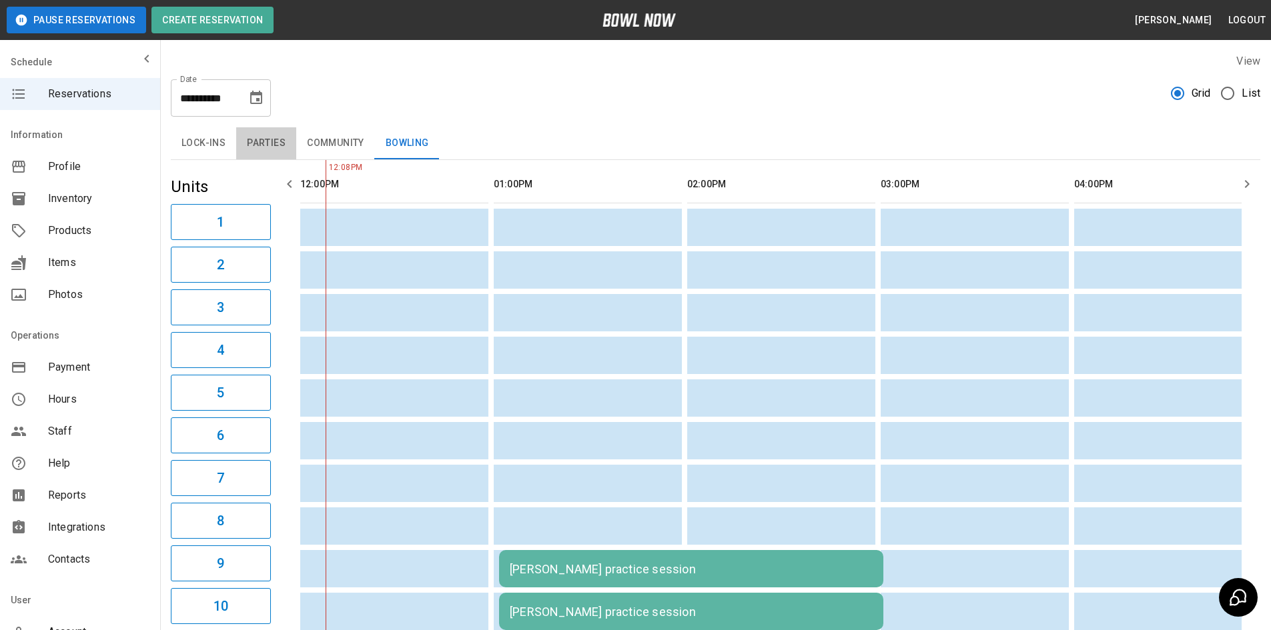
click at [268, 146] on button "Parties" at bounding box center [266, 143] width 60 height 32
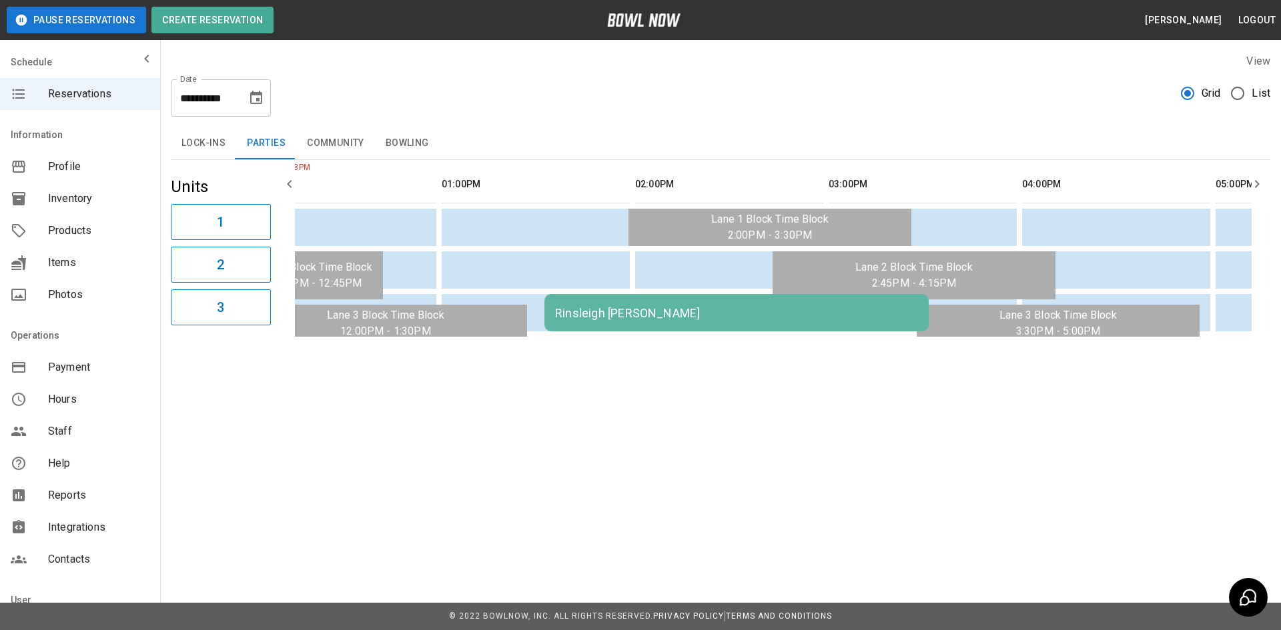
scroll to position [0, 661]
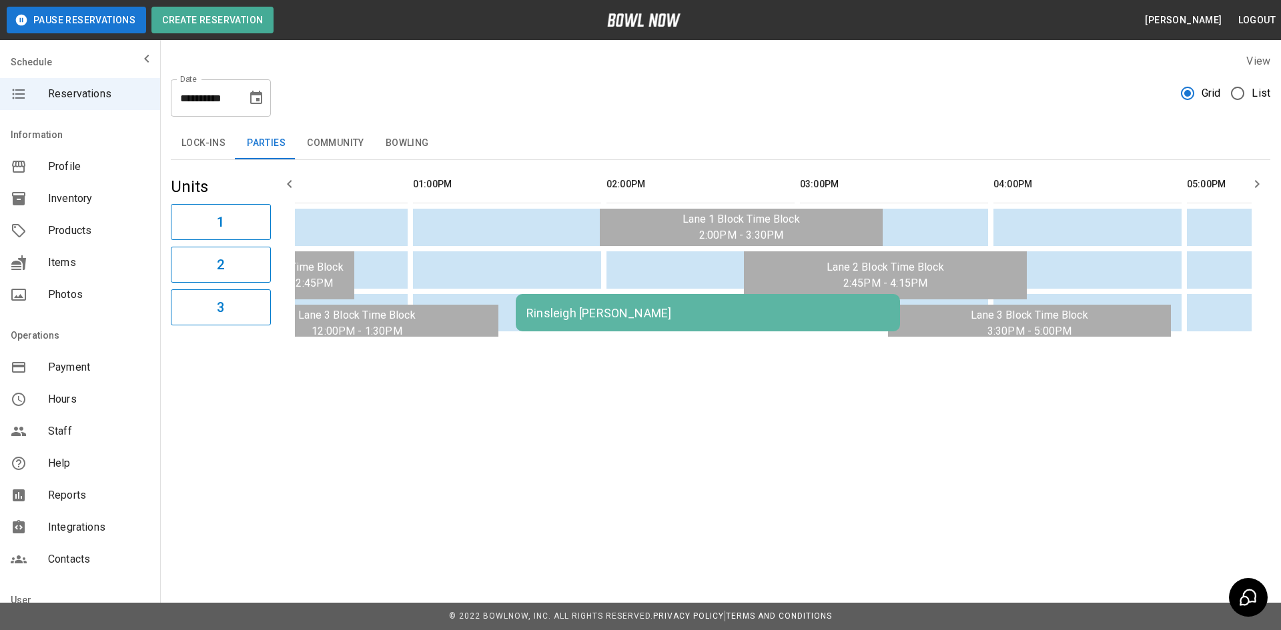
click at [253, 97] on icon "Choose date, selected date is Aug 23, 2025" at bounding box center [256, 98] width 16 height 16
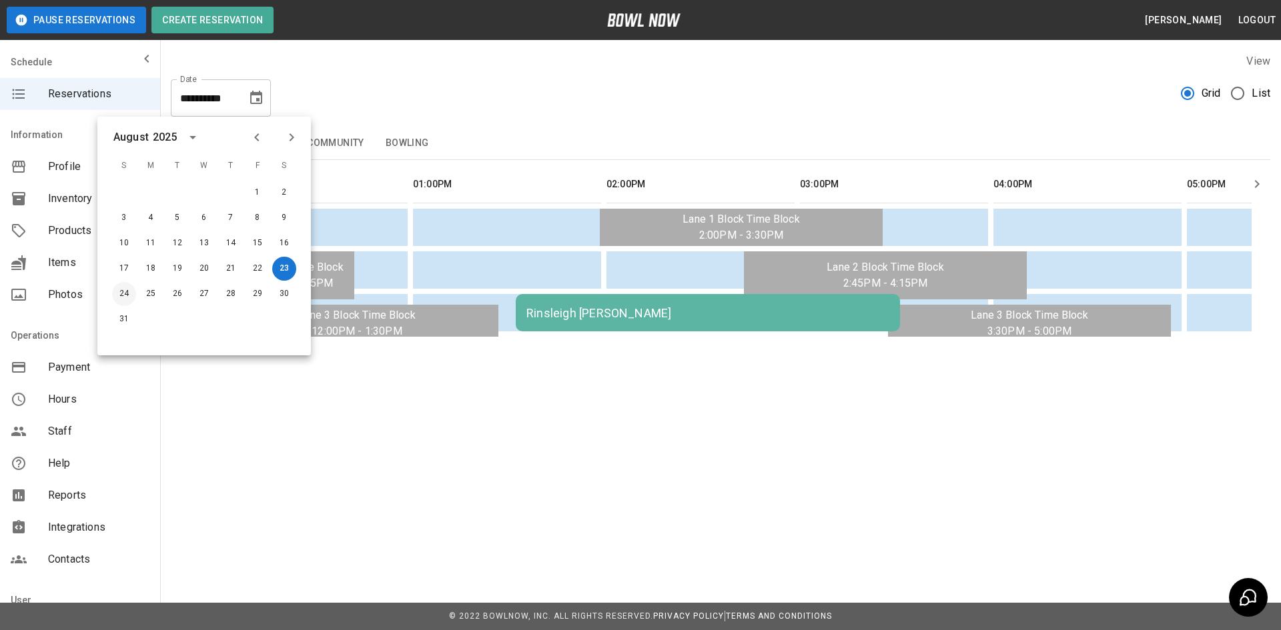
click at [119, 288] on button "24" at bounding box center [124, 294] width 24 height 24
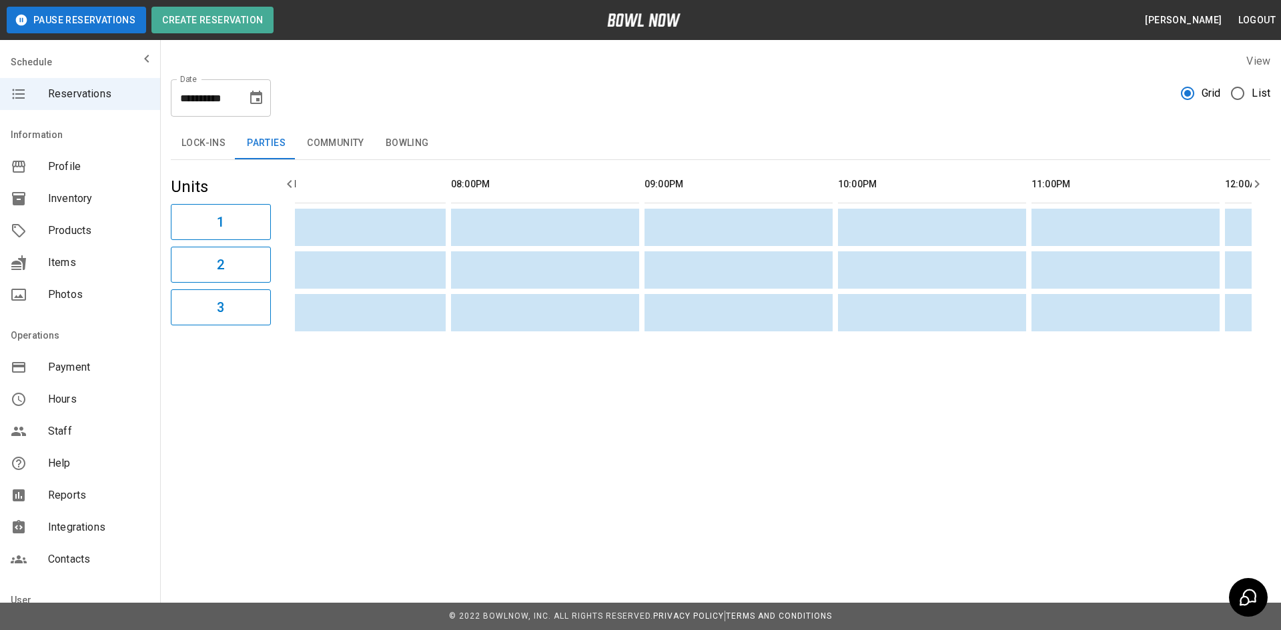
scroll to position [0, 0]
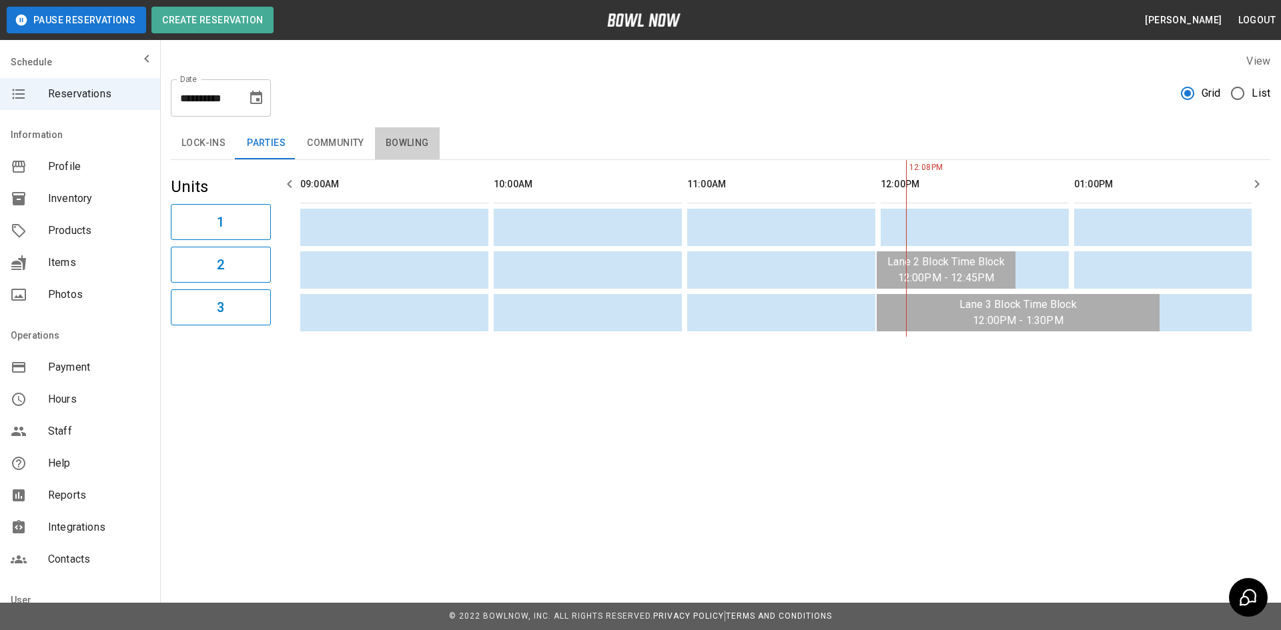
click at [390, 143] on button "Bowling" at bounding box center [407, 143] width 65 height 32
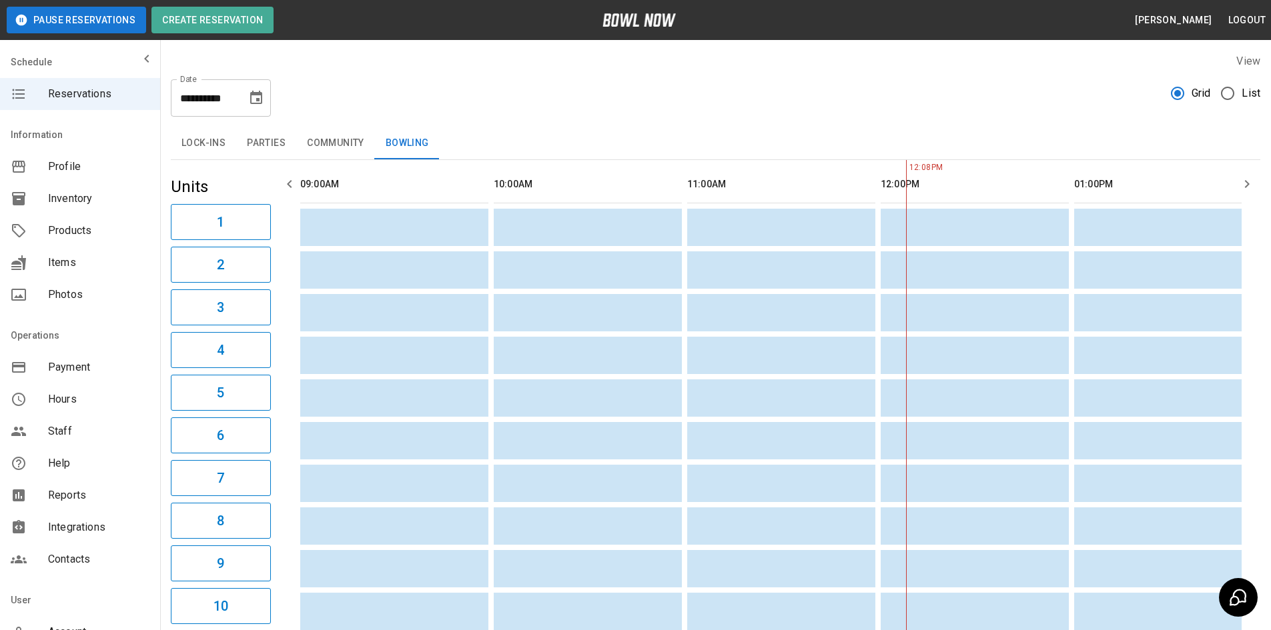
click at [247, 101] on button "Choose date, selected date is Aug 24, 2025" at bounding box center [256, 98] width 27 height 27
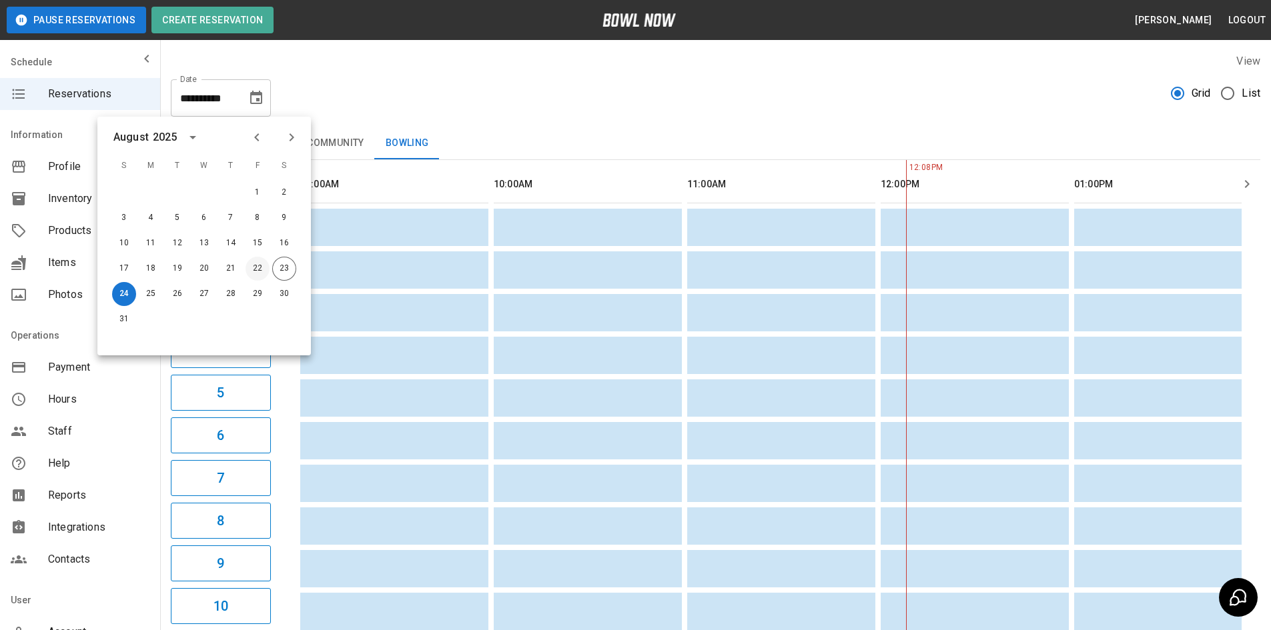
click at [259, 270] on button "22" at bounding box center [257, 269] width 24 height 24
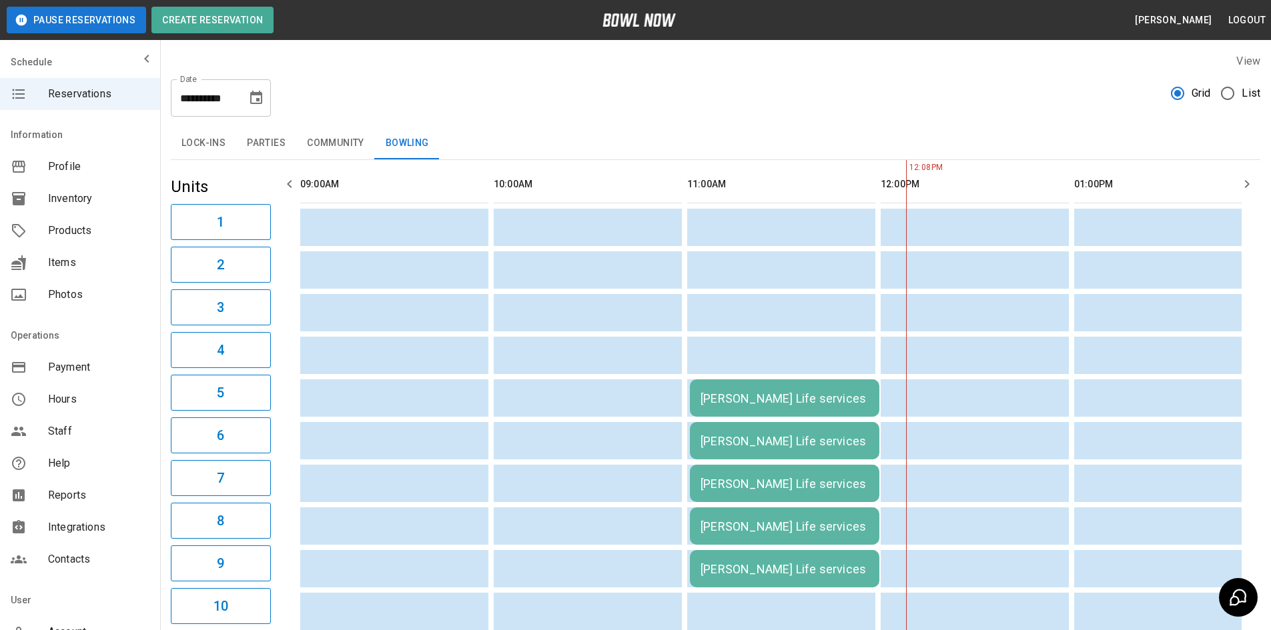
click at [258, 102] on icon "Choose date, selected date is Aug 22, 2025" at bounding box center [256, 98] width 16 height 16
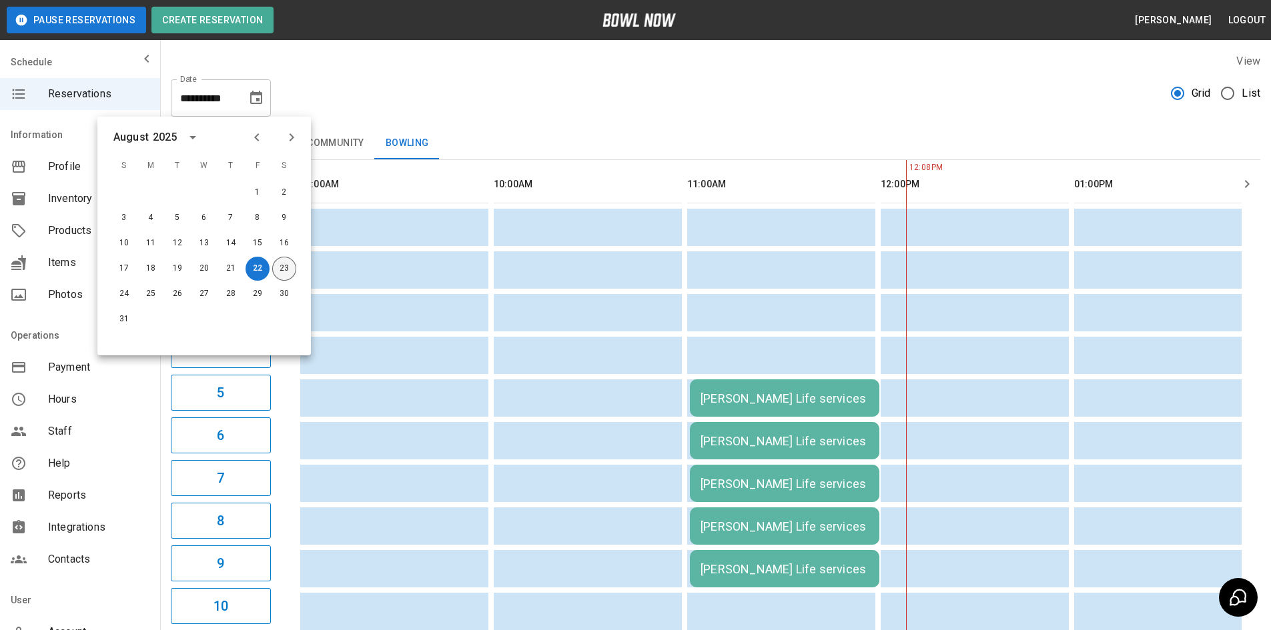
click at [288, 275] on button "23" at bounding box center [284, 269] width 24 height 24
type input "**********"
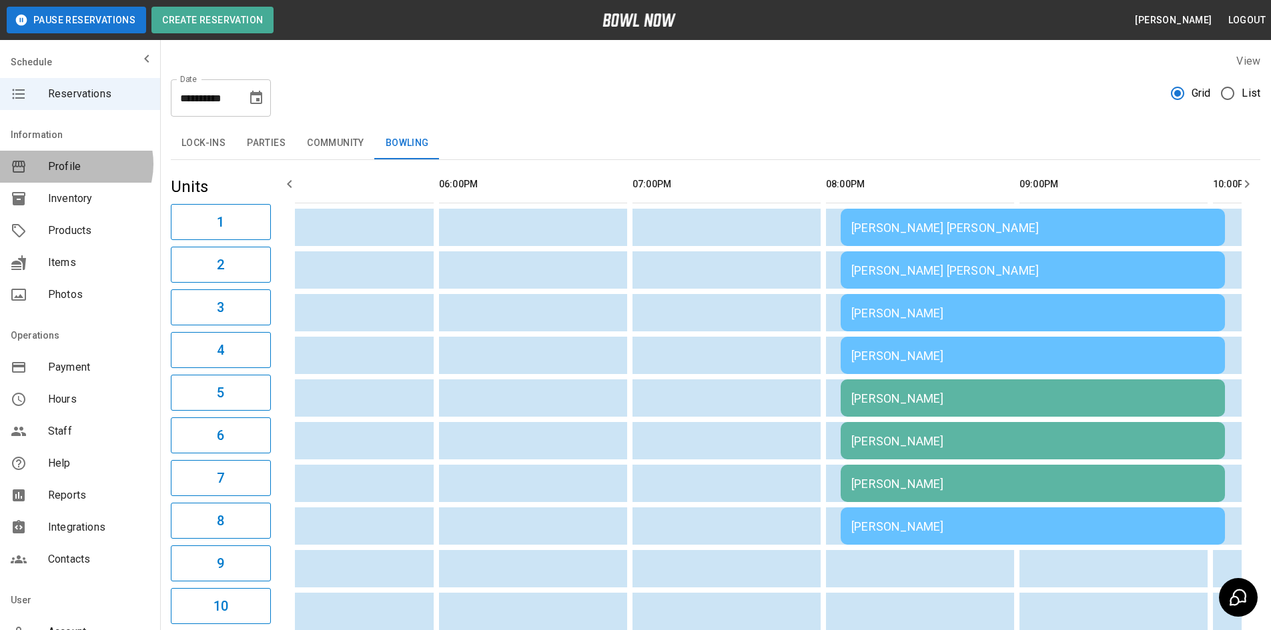
click at [73, 164] on span "Profile" at bounding box center [98, 167] width 101 height 16
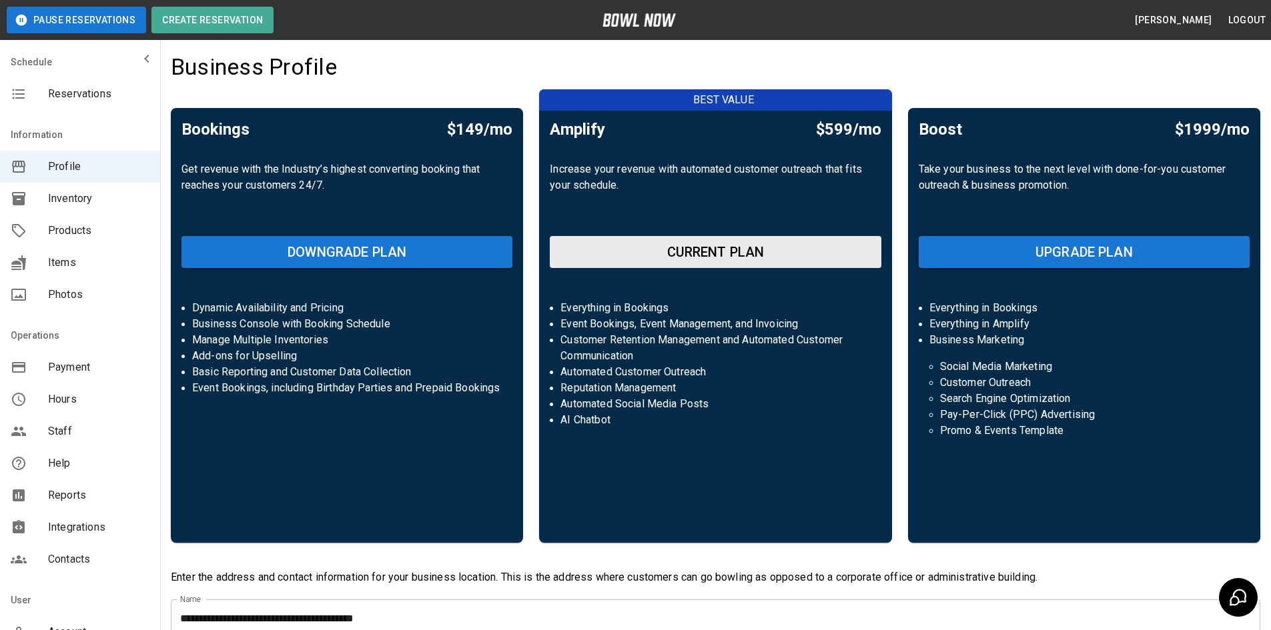
click at [75, 208] on div "Inventory" at bounding box center [80, 199] width 160 height 32
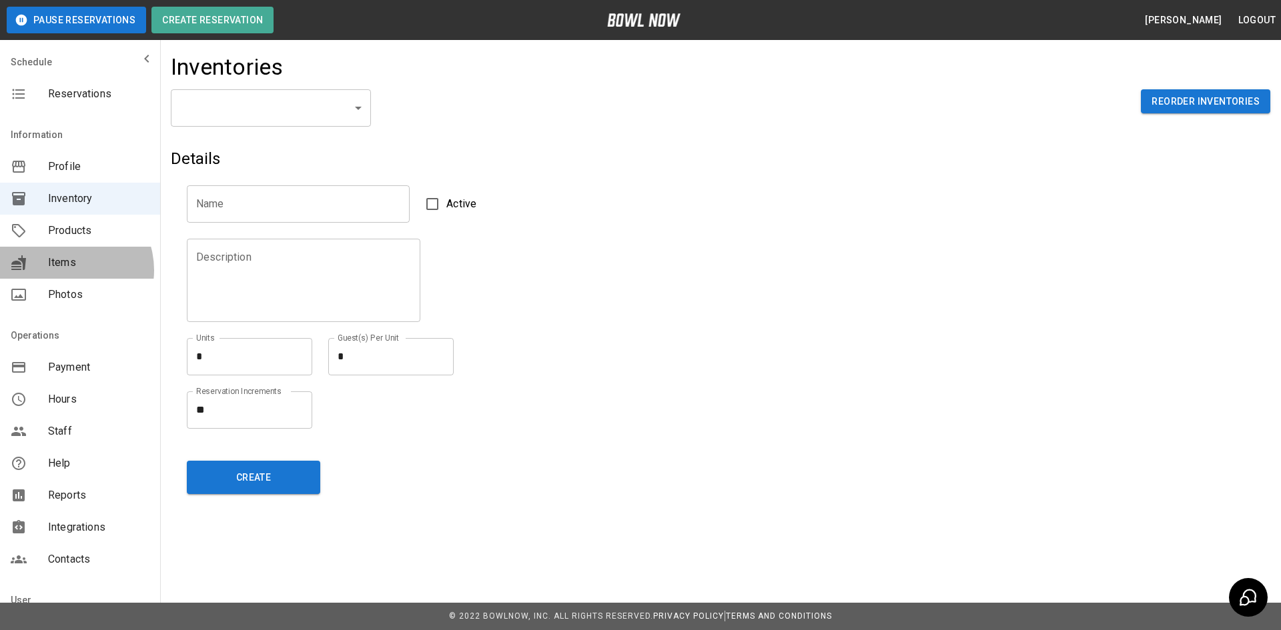
click at [67, 270] on span "Items" at bounding box center [98, 263] width 101 height 16
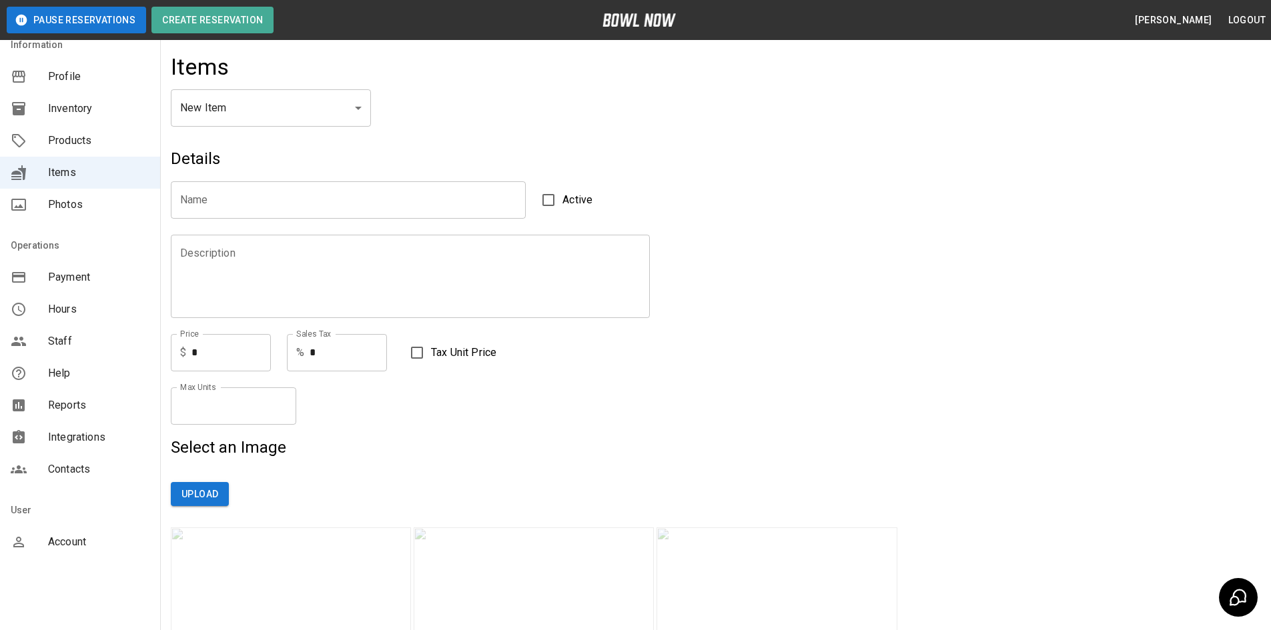
click at [67, 414] on div "Reports" at bounding box center [80, 406] width 160 height 32
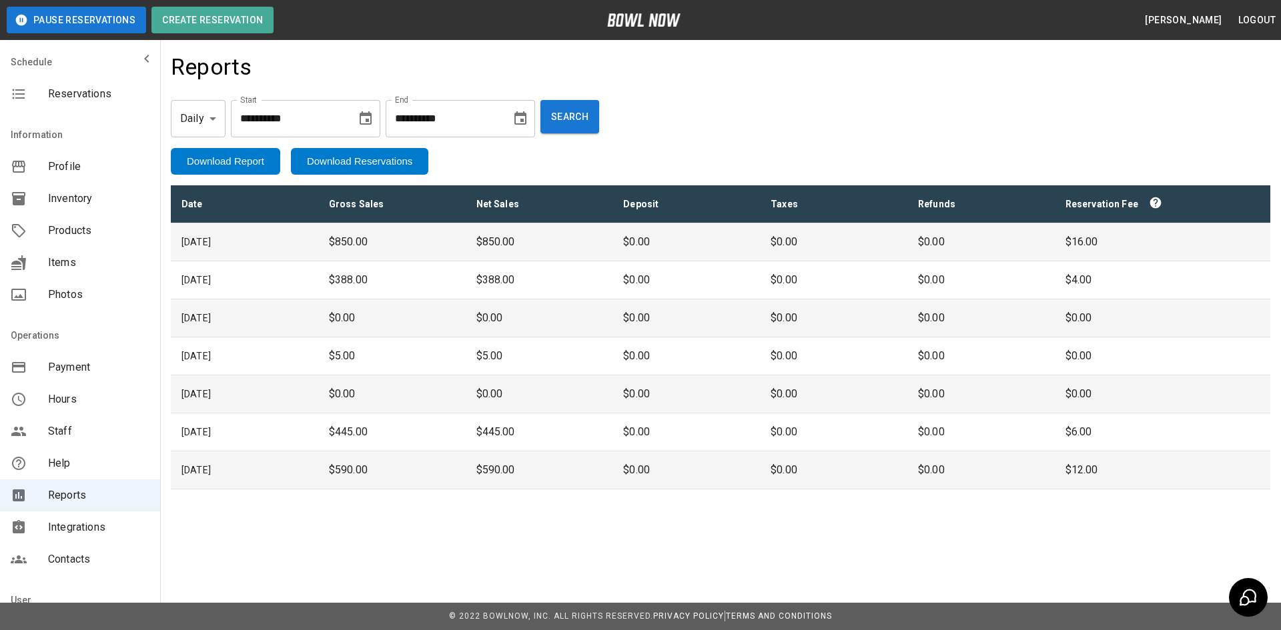
click at [568, 77] on div "Reports" at bounding box center [720, 71] width 1099 height 36
click at [732, 88] on div "Reports" at bounding box center [720, 71] width 1099 height 36
click at [75, 95] on span "Reservations" at bounding box center [98, 94] width 101 height 16
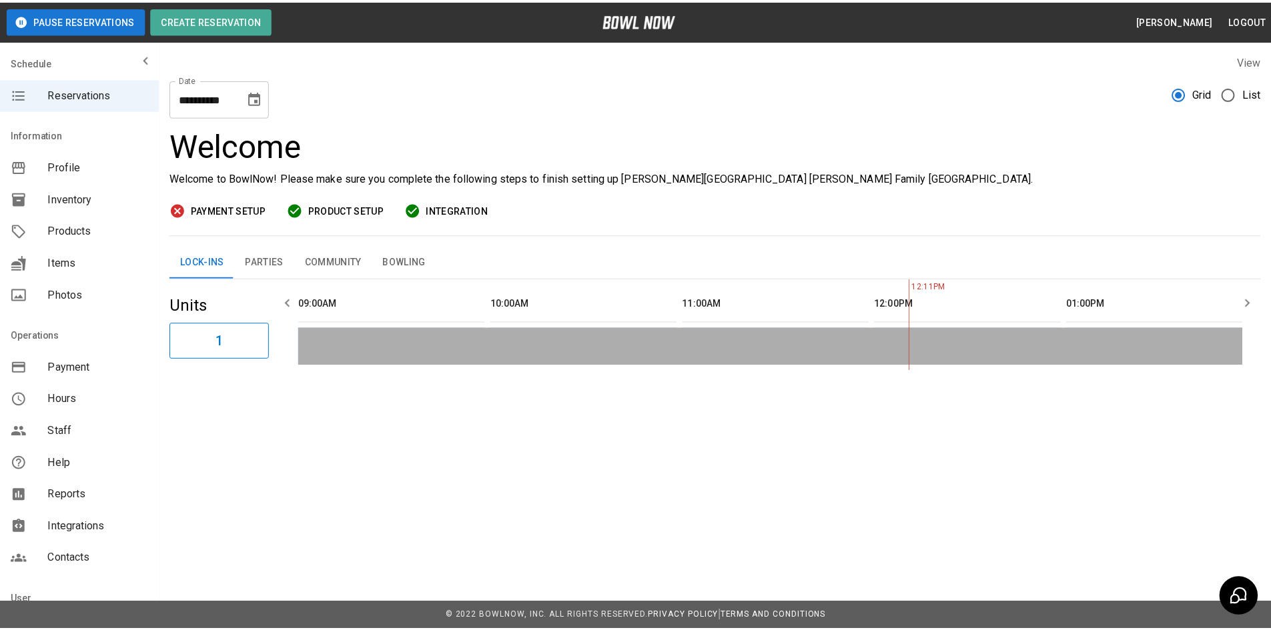
scroll to position [0, 580]
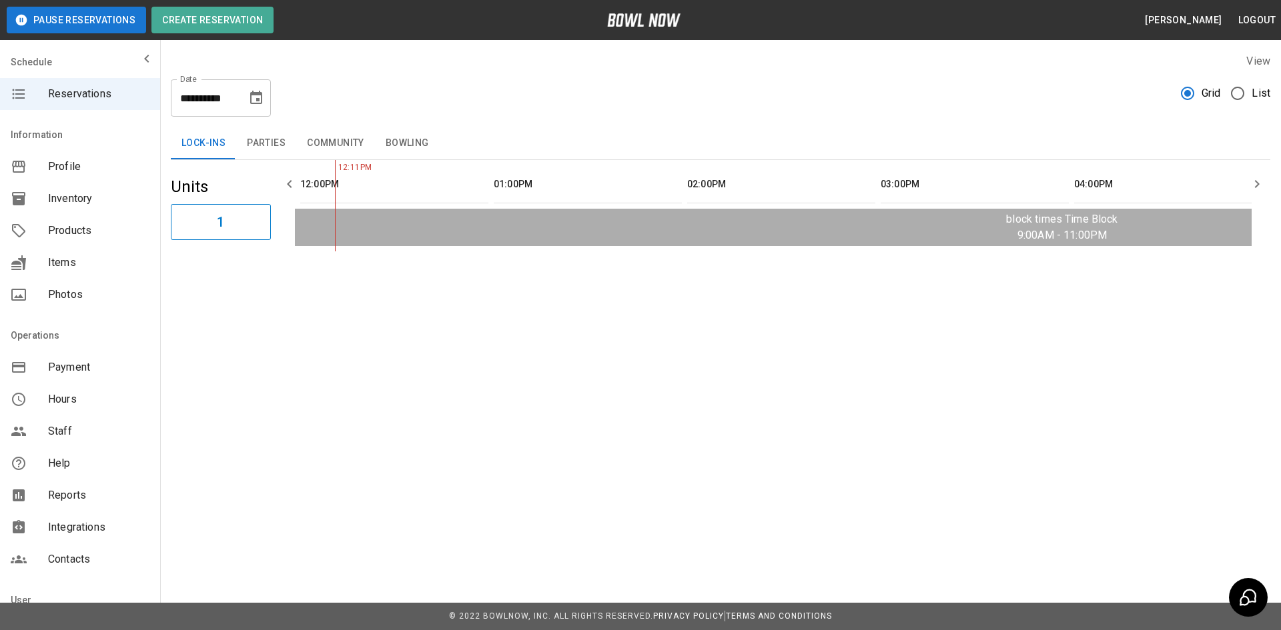
click at [415, 149] on button "Bowling" at bounding box center [407, 143] width 65 height 32
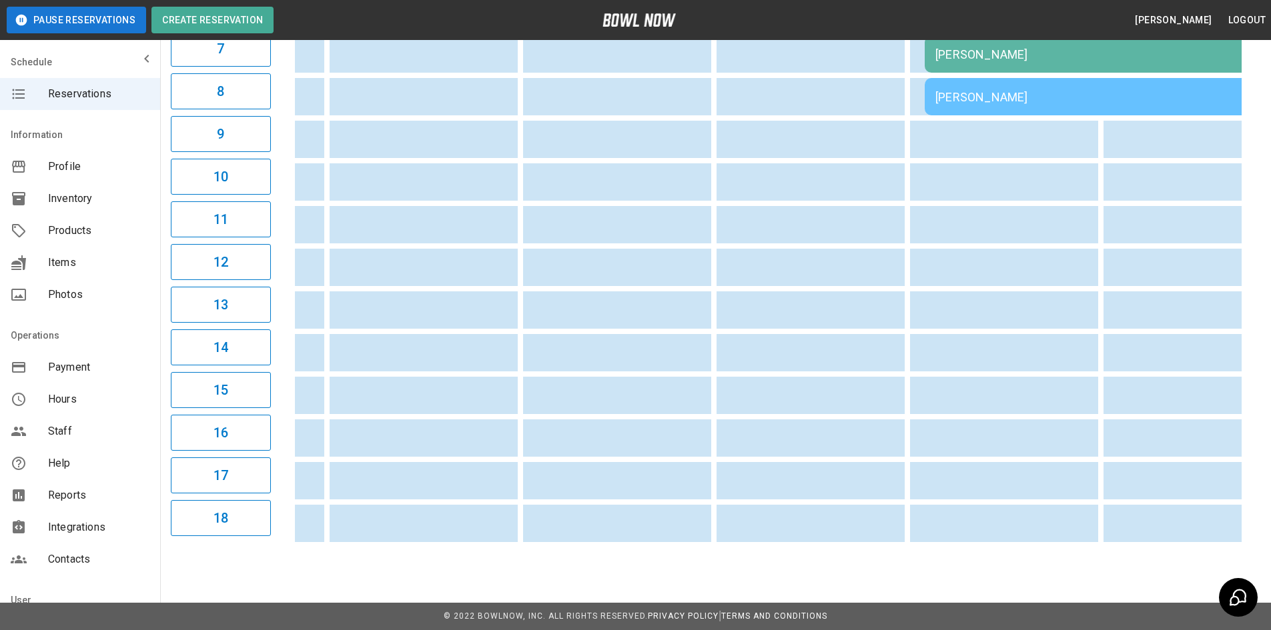
scroll to position [0, 1542]
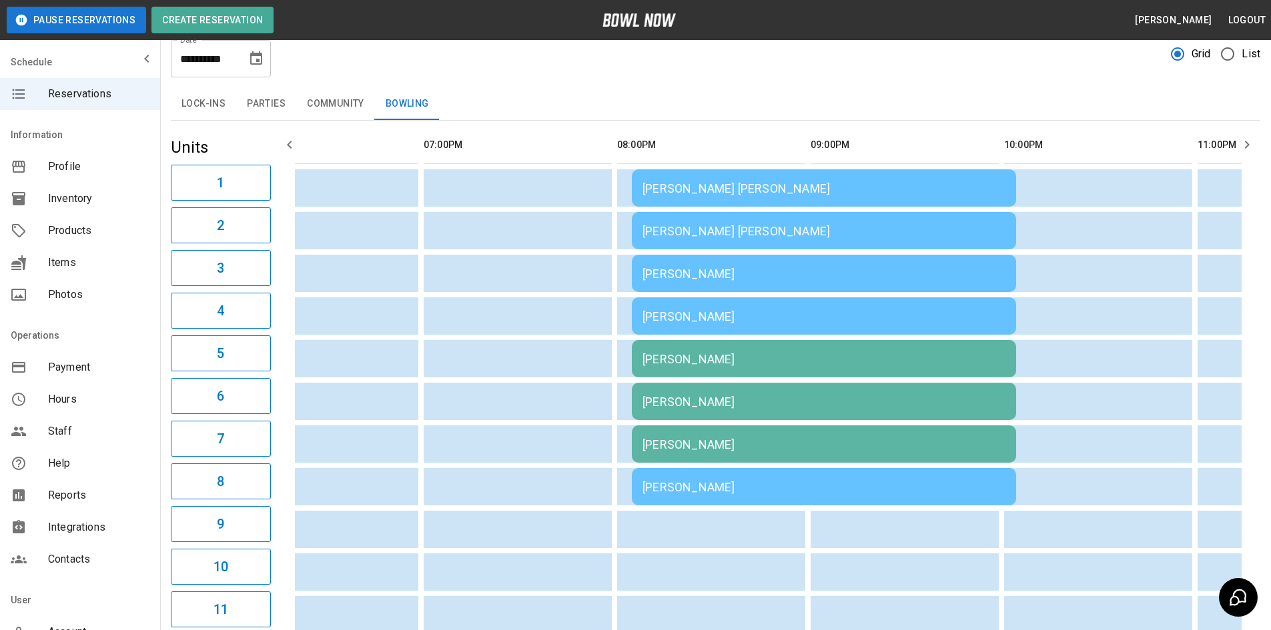
click at [265, 103] on button "Parties" at bounding box center [266, 104] width 60 height 32
